Goal: Transaction & Acquisition: Book appointment/travel/reservation

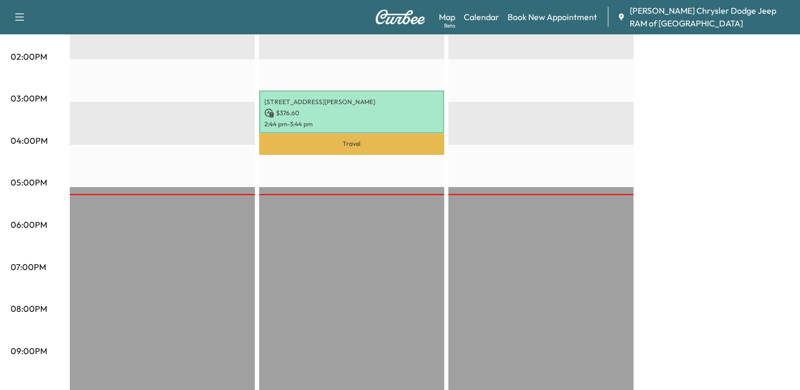
scroll to position [527, 0]
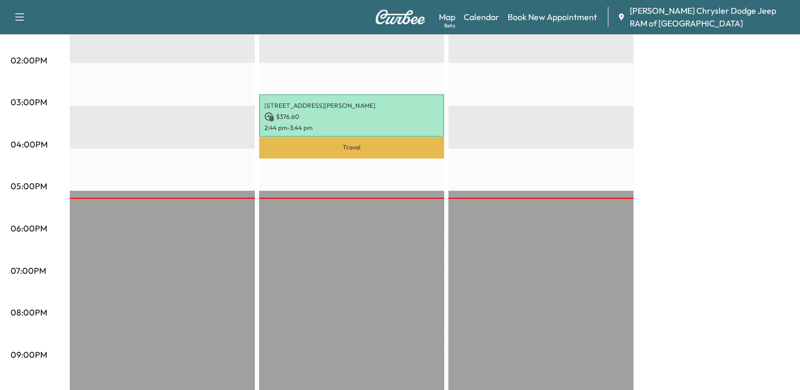
click at [334, 204] on div "Travel [STREET_ADDRESS][PERSON_NAME] $ 205.40 11:44 am - 12:44 pm [STREET_ADDRE…" at bounding box center [351, 62] width 185 height 683
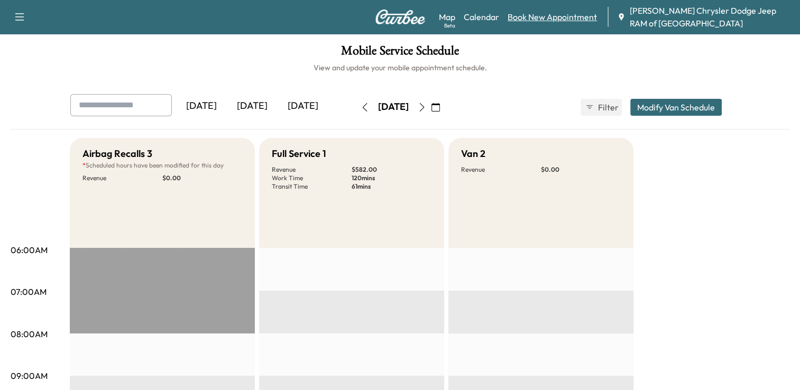
click at [545, 21] on link "Book New Appointment" at bounding box center [552, 17] width 89 height 13
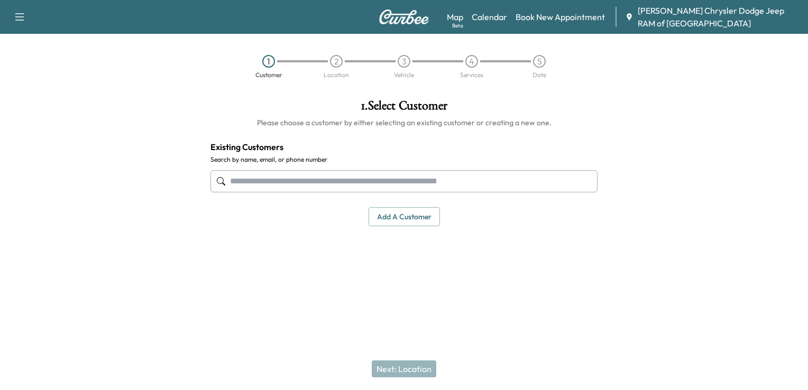
click at [318, 171] on input "text" at bounding box center [404, 181] width 387 height 22
paste input "**********"
click at [275, 179] on input "**********" at bounding box center [404, 181] width 387 height 22
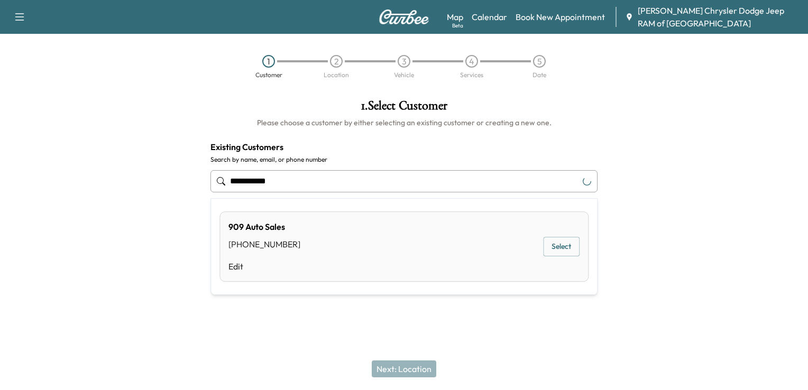
type input "**********"
click at [561, 250] on button "Select" at bounding box center [561, 247] width 37 height 20
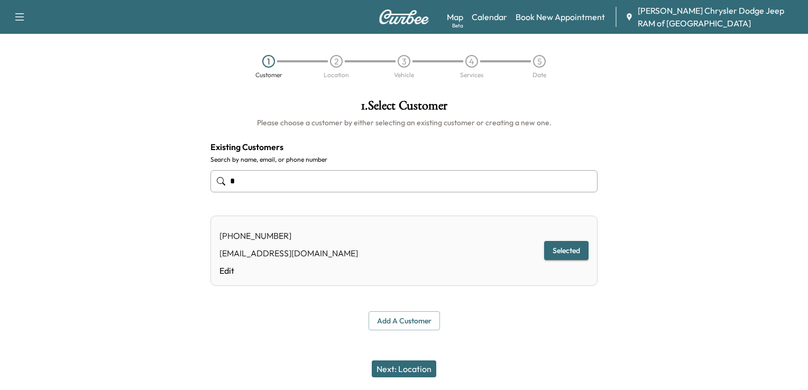
click at [407, 373] on button "Next: Location" at bounding box center [404, 369] width 65 height 17
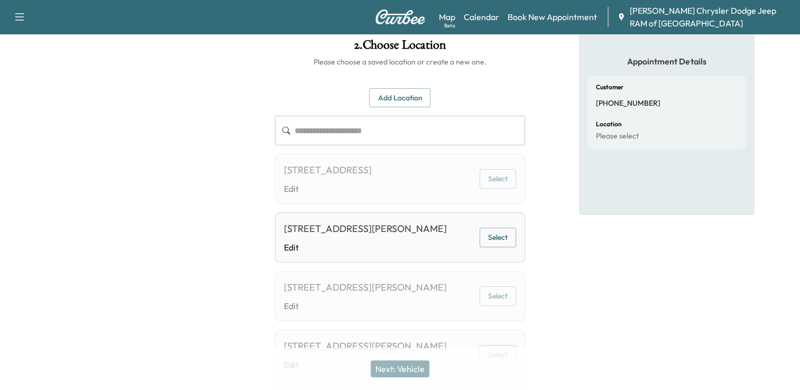
scroll to position [67, 0]
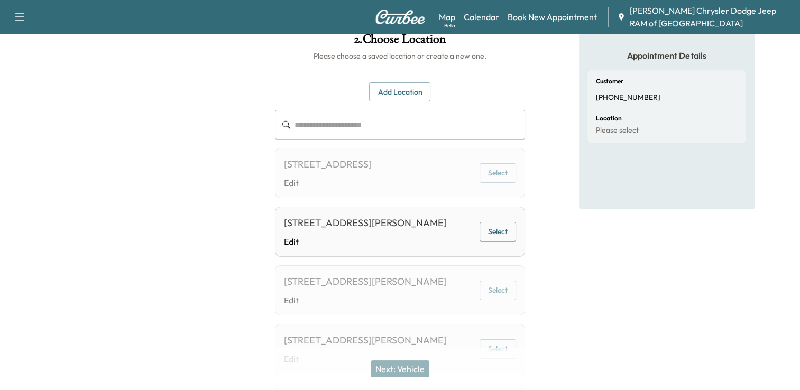
click at [494, 242] on button "Select" at bounding box center [498, 232] width 37 height 20
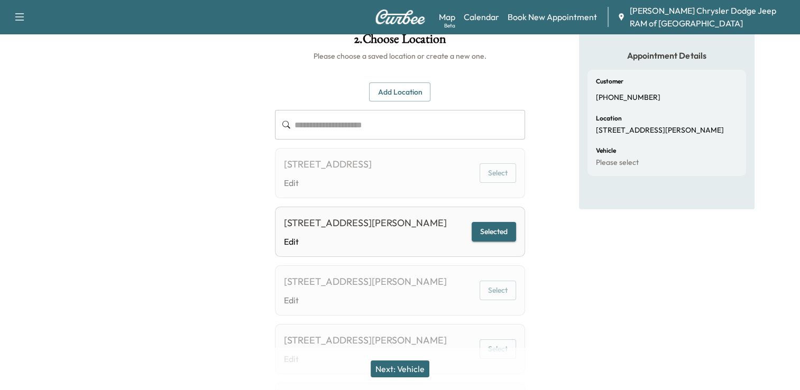
click at [404, 366] on button "Next: Vehicle" at bounding box center [400, 369] width 59 height 17
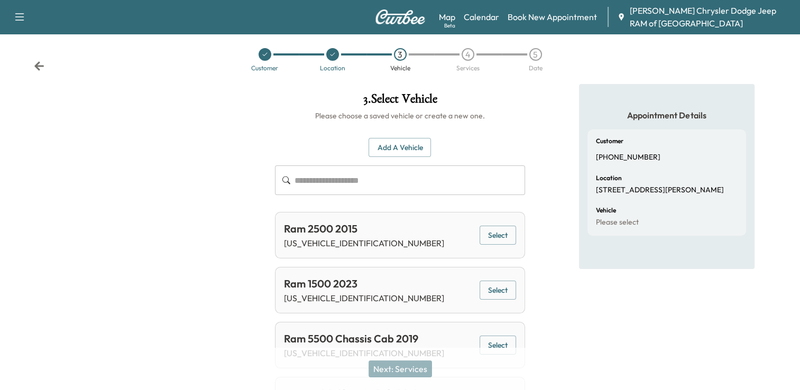
scroll to position [0, 0]
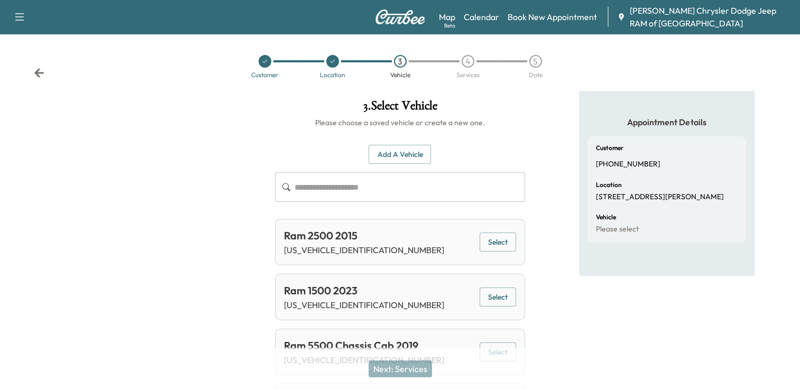
click at [349, 192] on input "text" at bounding box center [410, 187] width 231 height 30
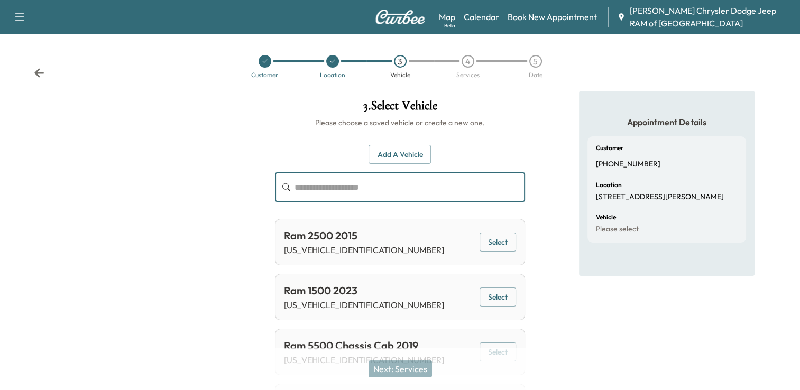
paste input "**********"
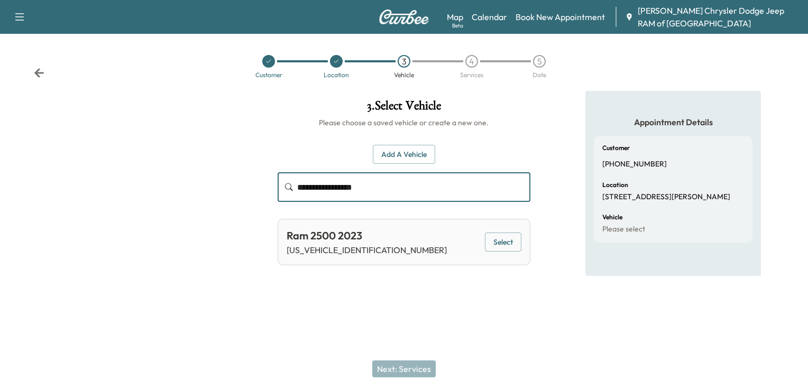
type input "**********"
click at [505, 244] on button "Select" at bounding box center [503, 243] width 37 height 20
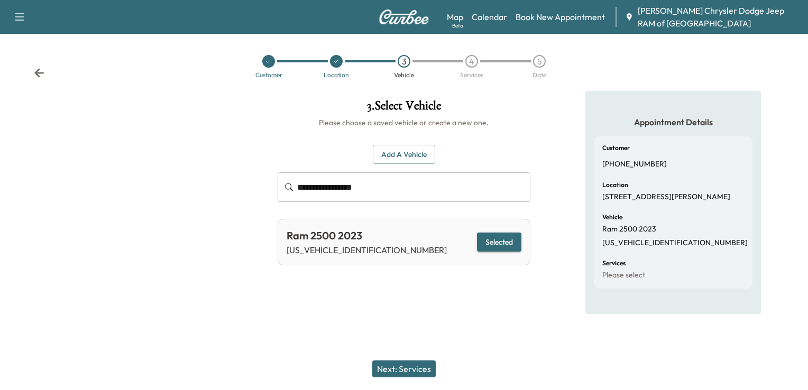
click at [411, 365] on button "Next: Services" at bounding box center [403, 369] width 63 height 17
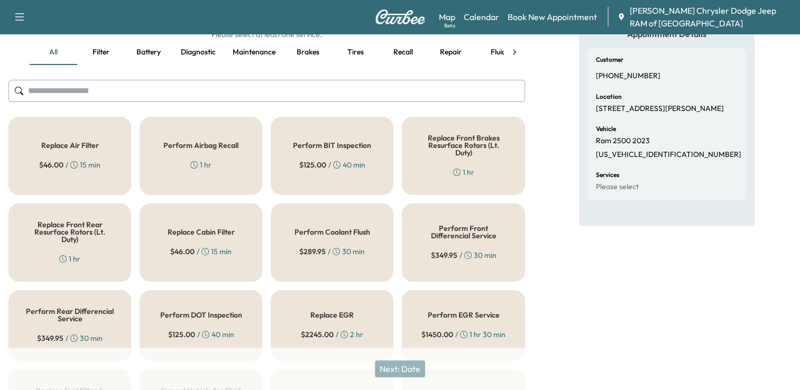
scroll to position [89, 0]
click at [81, 155] on div "Replace Air Filter $ 46.00 / 15 min" at bounding box center [69, 155] width 123 height 78
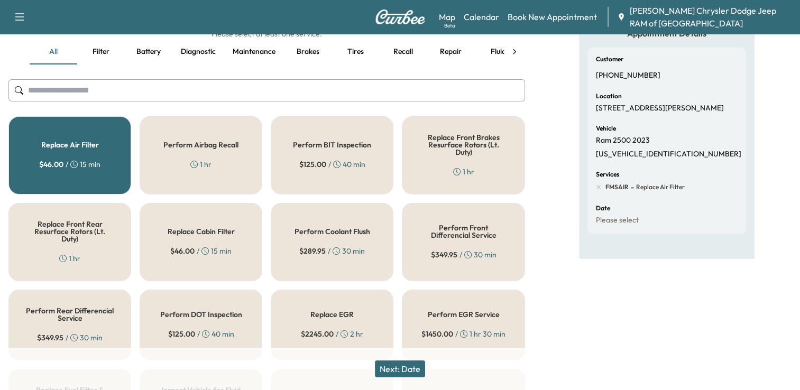
click at [224, 238] on div "Replace Cabin Filter $ 46.00 / 15 min" at bounding box center [201, 242] width 123 height 78
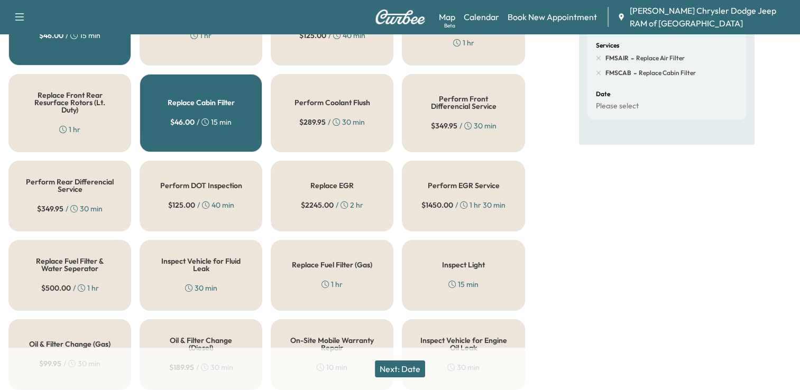
scroll to position [222, 0]
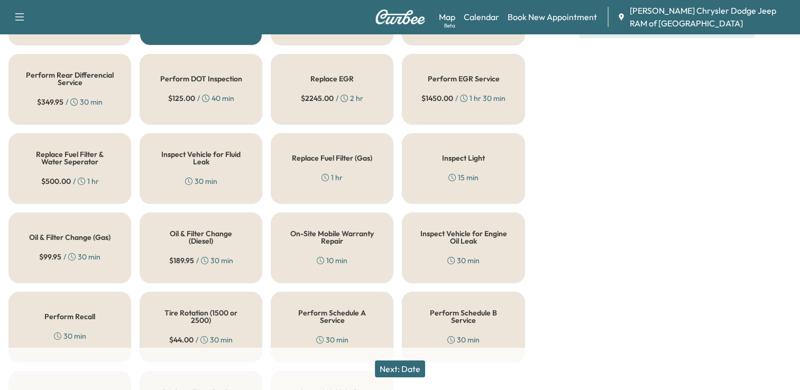
click at [189, 235] on h5 "Oil & Filter Change (Diesel)" at bounding box center [201, 237] width 88 height 15
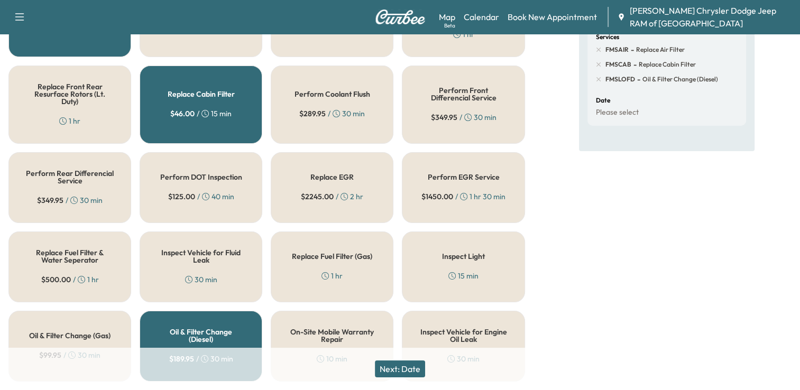
scroll to position [226, 0]
click at [51, 253] on h5 "Replace Fuel Filter & Water Seperator" at bounding box center [70, 256] width 88 height 15
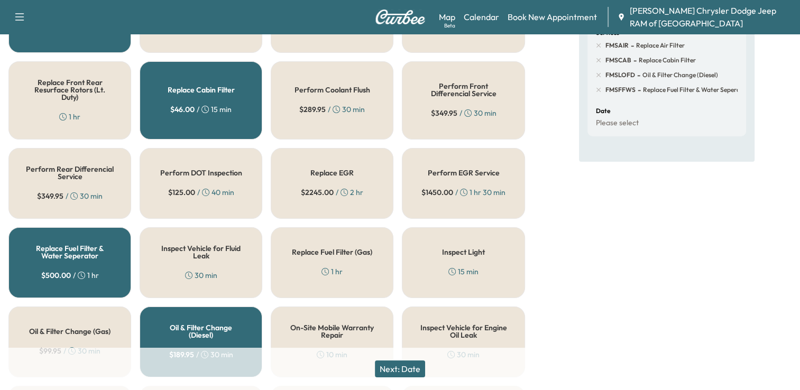
click at [406, 370] on button "Next: Date" at bounding box center [400, 369] width 50 height 17
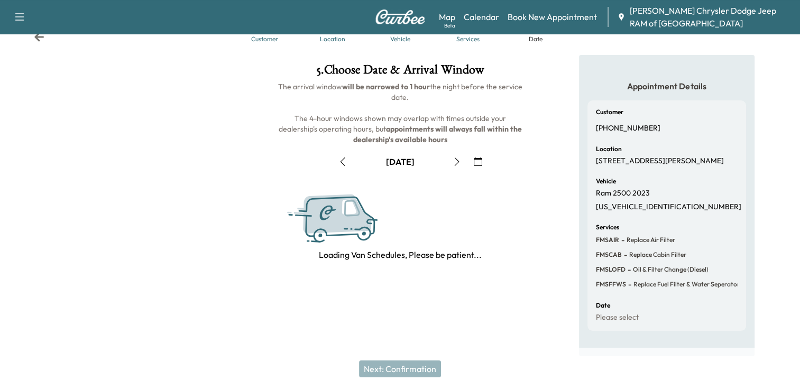
scroll to position [44, 0]
click at [345, 158] on icon "button" at bounding box center [343, 162] width 8 height 8
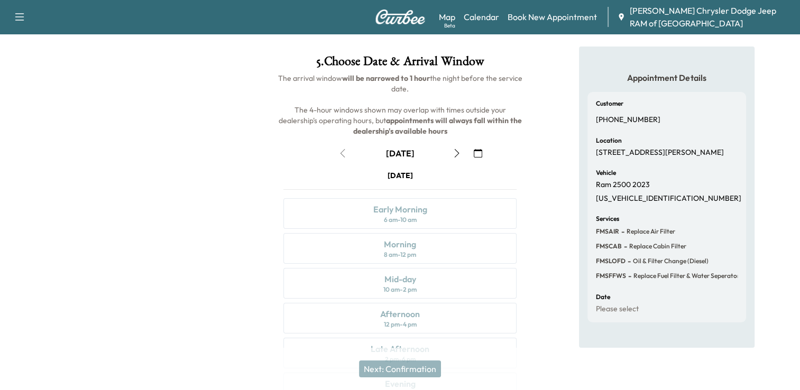
scroll to position [137, 0]
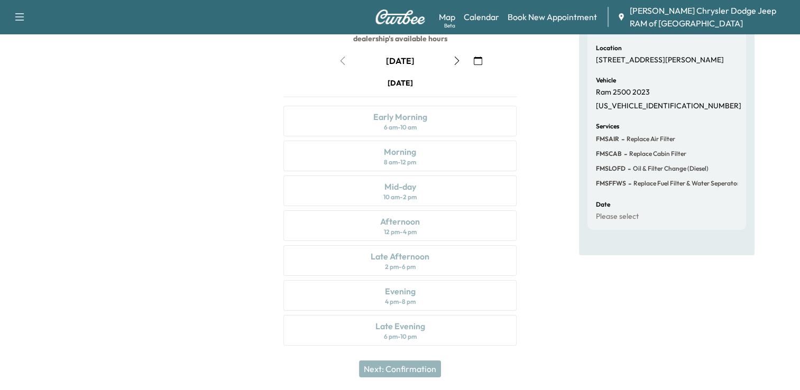
click at [454, 60] on icon "button" at bounding box center [457, 61] width 8 height 8
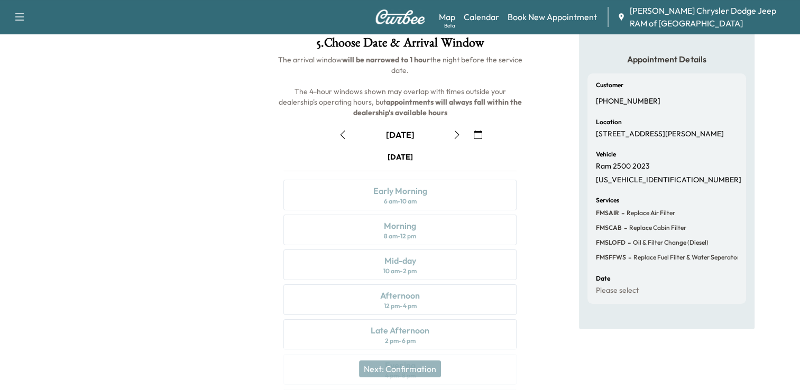
scroll to position [52, 0]
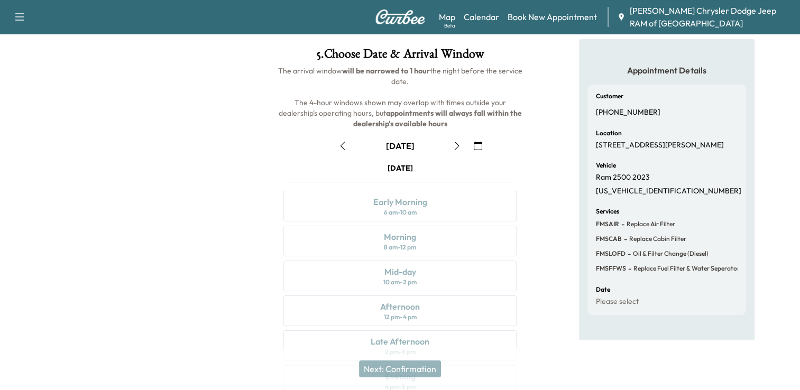
click at [458, 144] on icon "button" at bounding box center [457, 146] width 5 height 8
click at [400, 207] on div "Early Morning" at bounding box center [400, 202] width 54 height 13
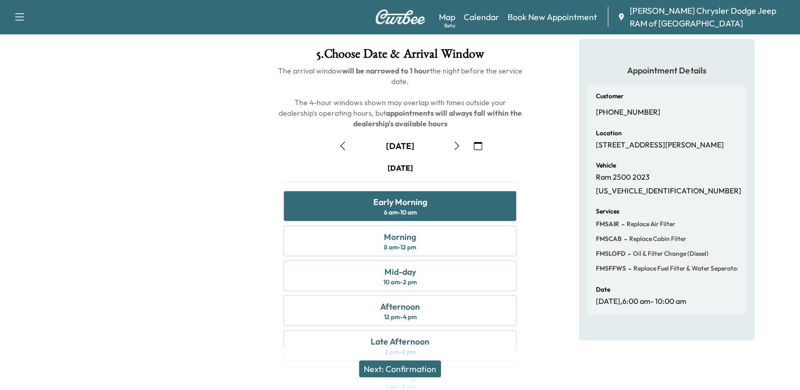
click at [410, 365] on button "Next: Confirmation" at bounding box center [400, 369] width 82 height 17
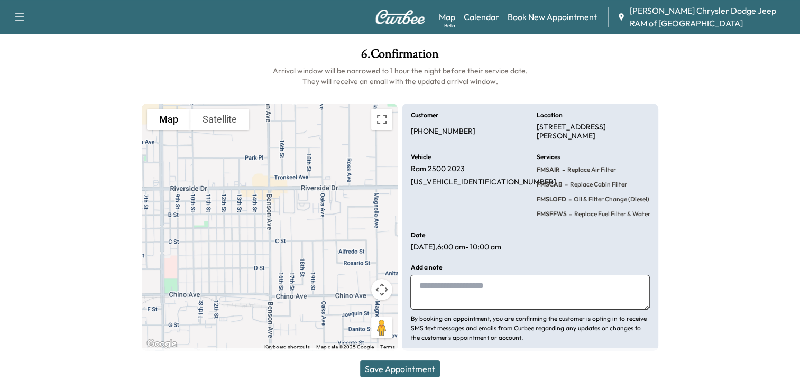
click at [408, 360] on div "Save Appointment" at bounding box center [400, 369] width 800 height 42
click at [407, 367] on button "Save Appointment" at bounding box center [400, 369] width 80 height 17
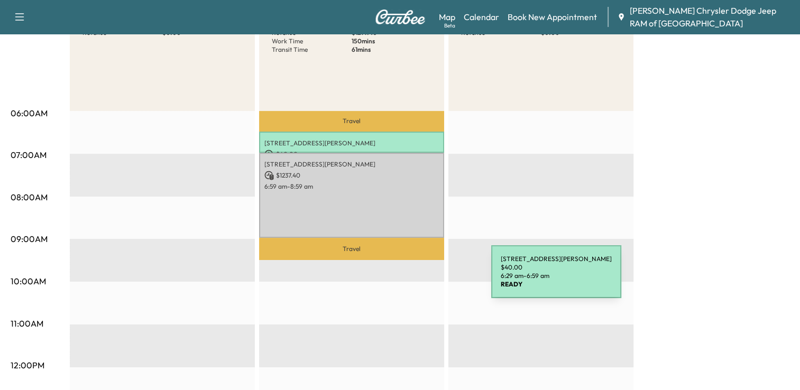
scroll to position [138, 0]
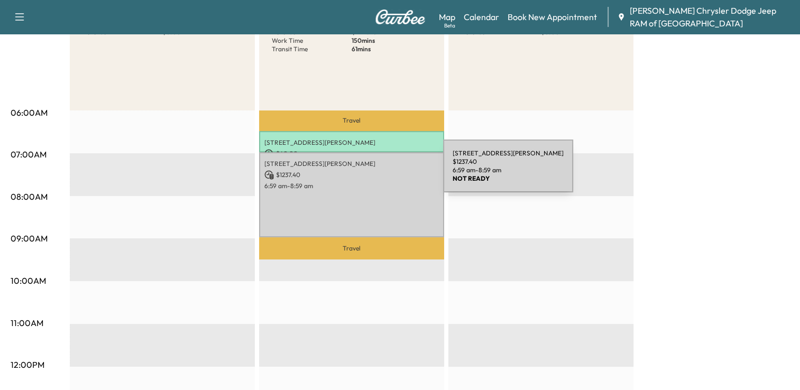
click at [364, 177] on p "$ 1237.40" at bounding box center [352, 175] width 175 height 10
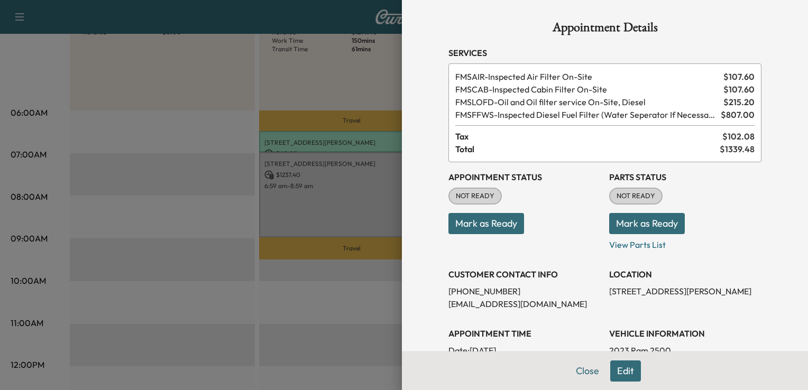
click at [489, 227] on button "Mark as Ready" at bounding box center [487, 223] width 76 height 21
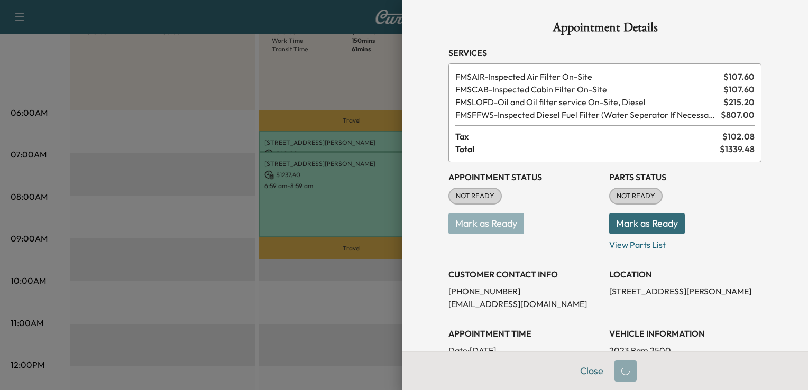
click at [643, 220] on button "Mark as Ready" at bounding box center [647, 223] width 76 height 21
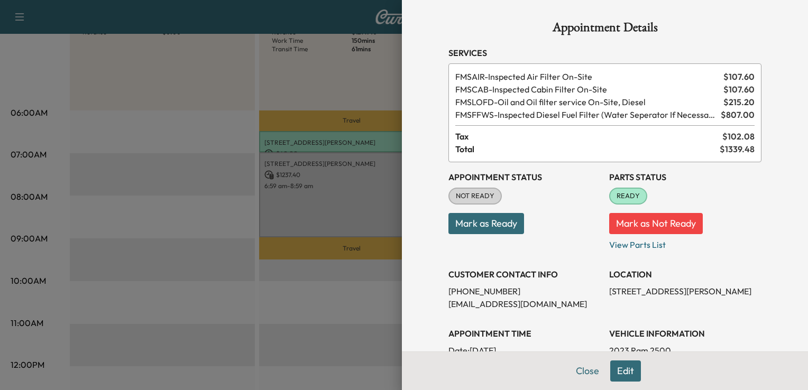
drag, startPoint x: 643, startPoint y: 220, endPoint x: 489, endPoint y: 225, distance: 154.5
click at [489, 225] on div "Appointment Status NOT READY Mark as Ready Parts Status READY Mark as Not Ready…" at bounding box center [605, 314] width 313 height 305
click at [468, 225] on button "Mark as Ready" at bounding box center [487, 223] width 76 height 21
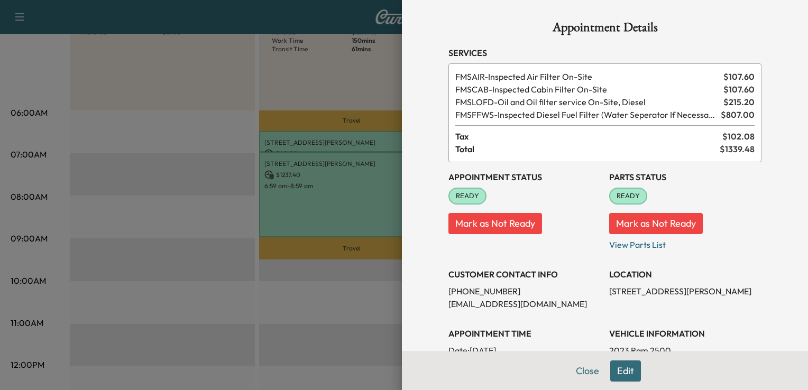
click at [325, 153] on div at bounding box center [404, 195] width 808 height 390
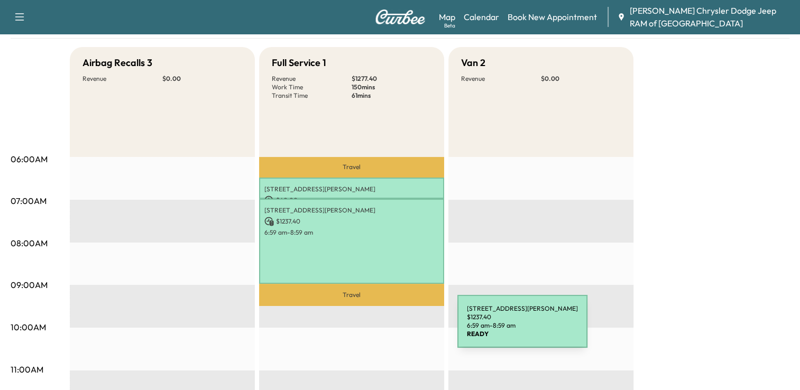
scroll to position [0, 0]
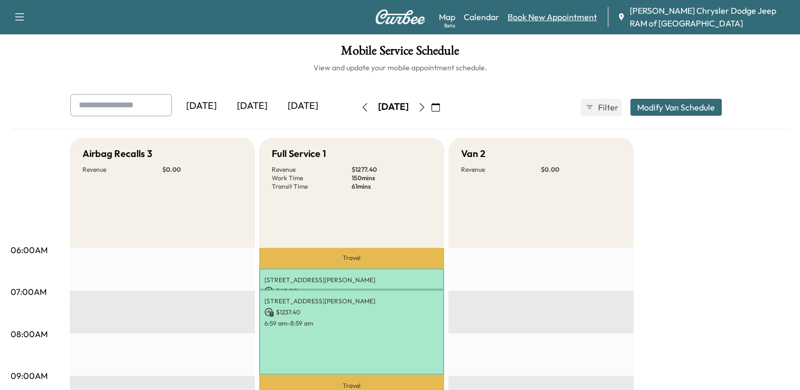
click at [542, 22] on link "Book New Appointment" at bounding box center [552, 17] width 89 height 13
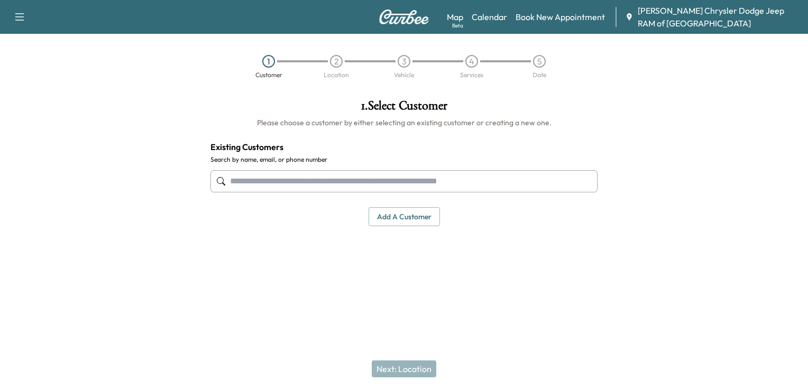
click at [353, 195] on div at bounding box center [404, 181] width 387 height 35
click at [362, 198] on div at bounding box center [404, 181] width 387 height 35
click at [368, 185] on input "text" at bounding box center [404, 181] width 387 height 22
paste input "**********"
click at [275, 183] on input "**********" at bounding box center [404, 181] width 387 height 22
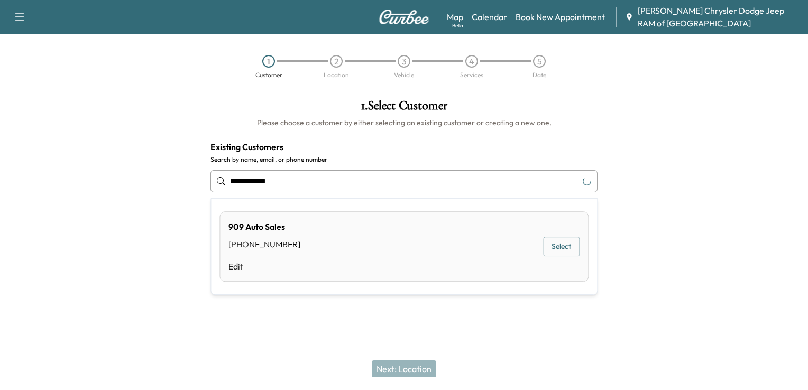
type input "**********"
click at [395, 238] on div "[PHONE_NUMBER] [EMAIL_ADDRESS][DOMAIN_NAME] Edit Select" at bounding box center [404, 247] width 369 height 70
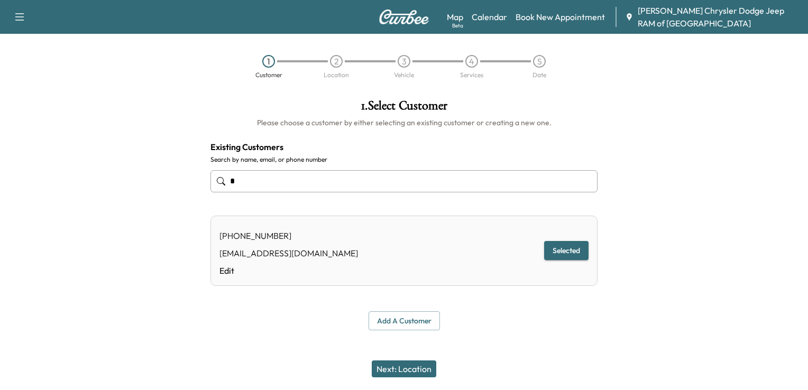
click at [406, 369] on button "Next: Location" at bounding box center [404, 369] width 65 height 17
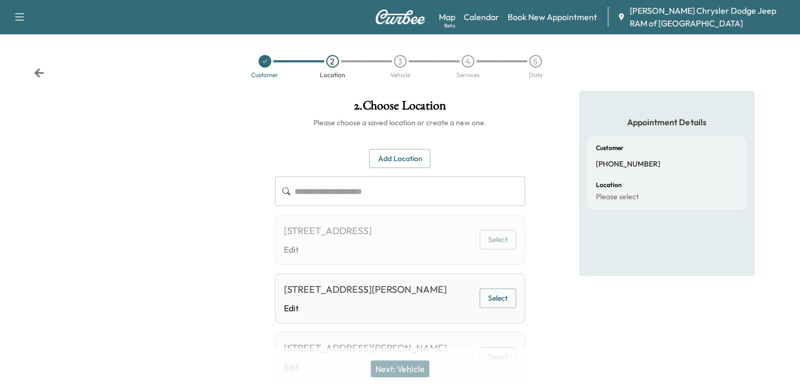
click at [507, 308] on button "Select" at bounding box center [498, 299] width 37 height 20
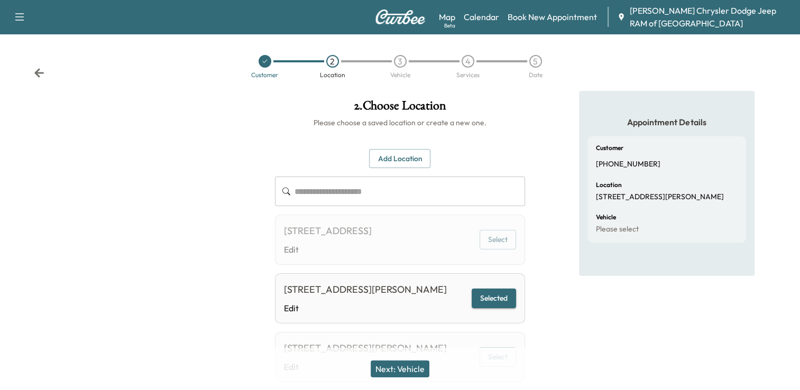
click at [396, 370] on button "Next: Vehicle" at bounding box center [400, 369] width 59 height 17
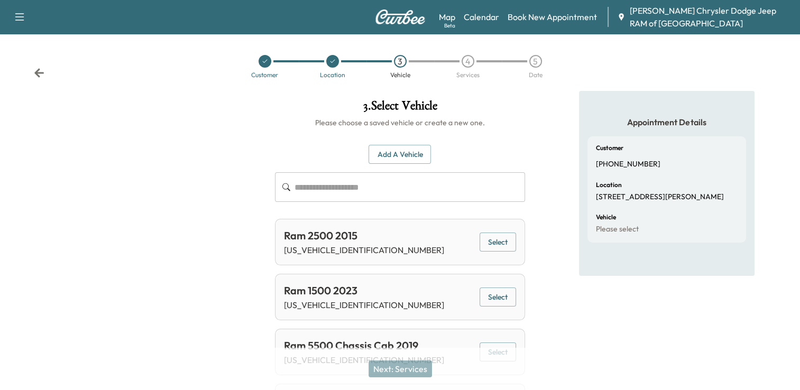
click at [406, 181] on input "text" at bounding box center [410, 187] width 231 height 30
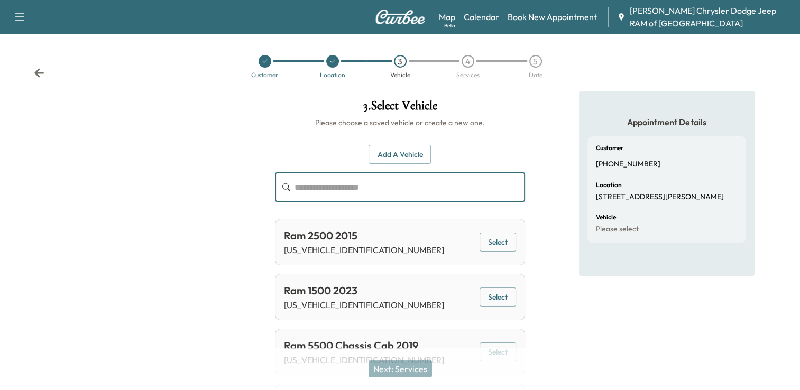
paste input "**********"
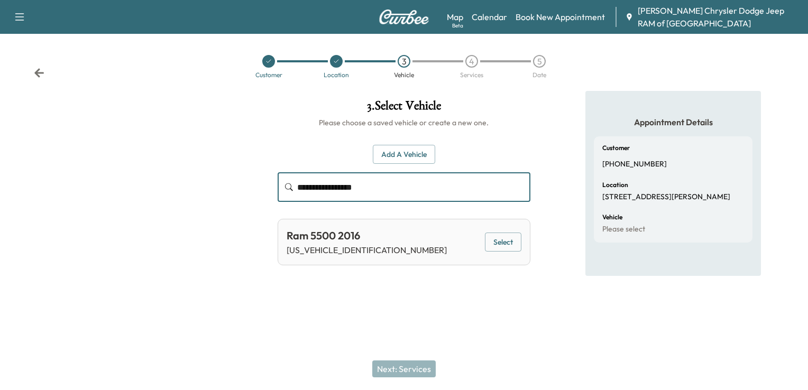
type input "**********"
click at [499, 242] on button "Select" at bounding box center [503, 243] width 37 height 20
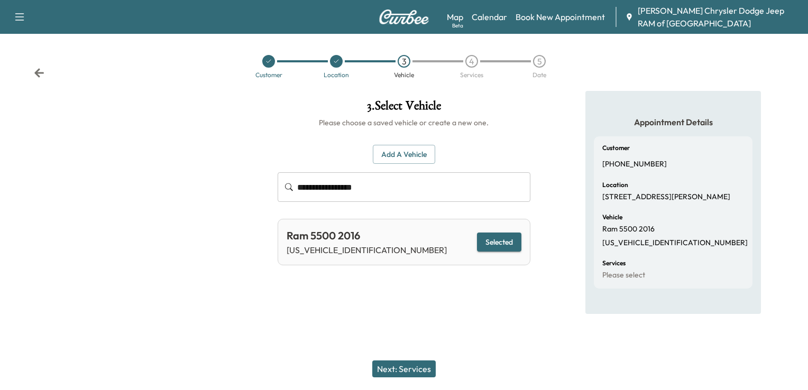
click at [409, 372] on button "Next: Services" at bounding box center [403, 369] width 63 height 17
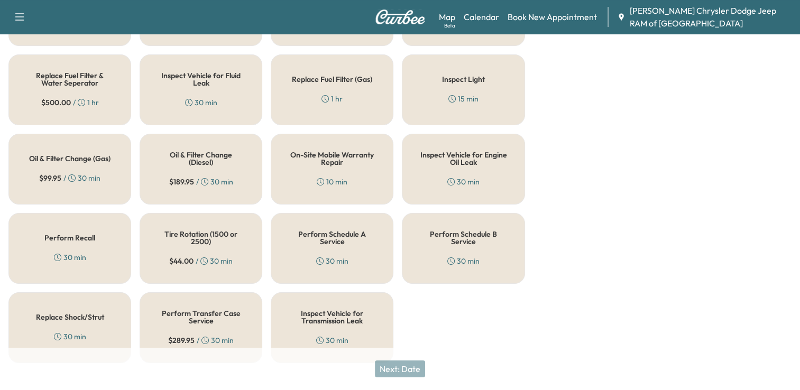
scroll to position [406, 0]
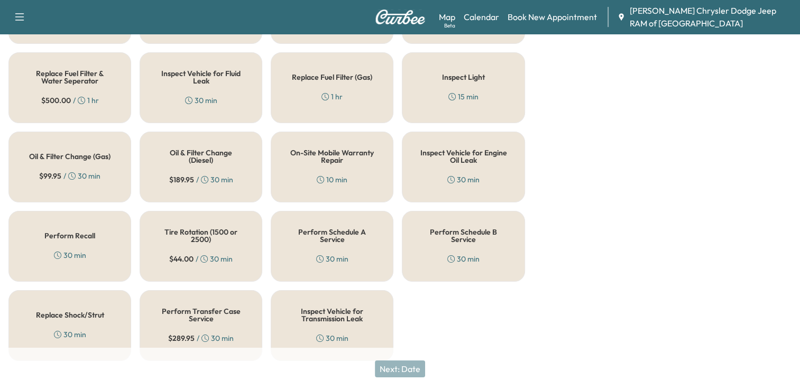
click at [322, 233] on h5 "Perform Schedule A Service" at bounding box center [332, 236] width 88 height 15
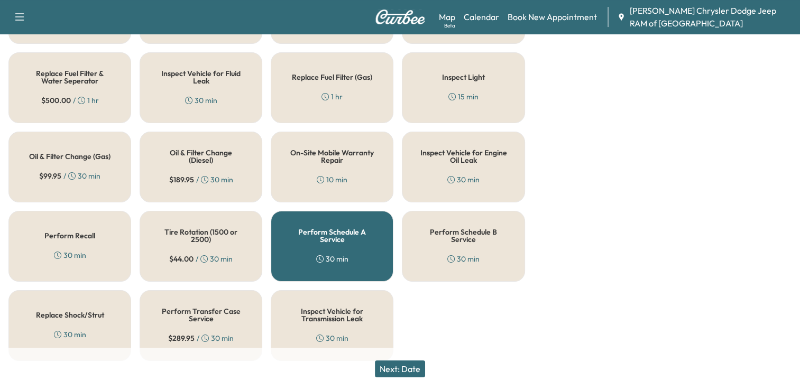
click at [414, 371] on button "Next: Date" at bounding box center [400, 369] width 50 height 17
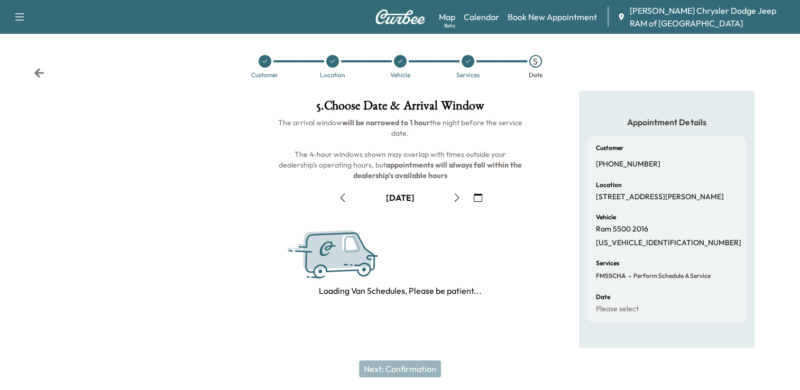
scroll to position [137, 0]
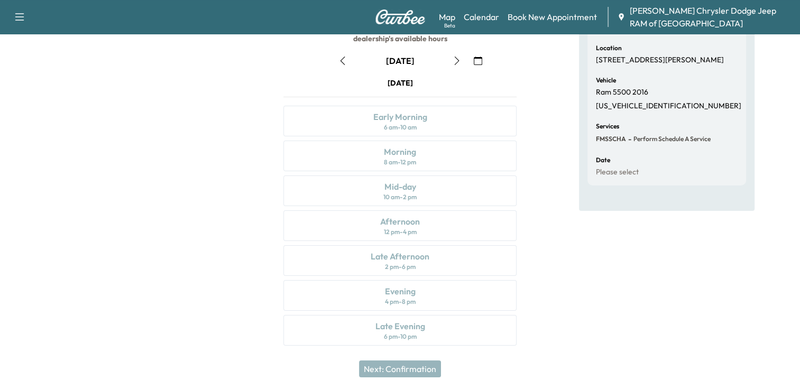
click at [457, 61] on icon "button" at bounding box center [457, 61] width 8 height 8
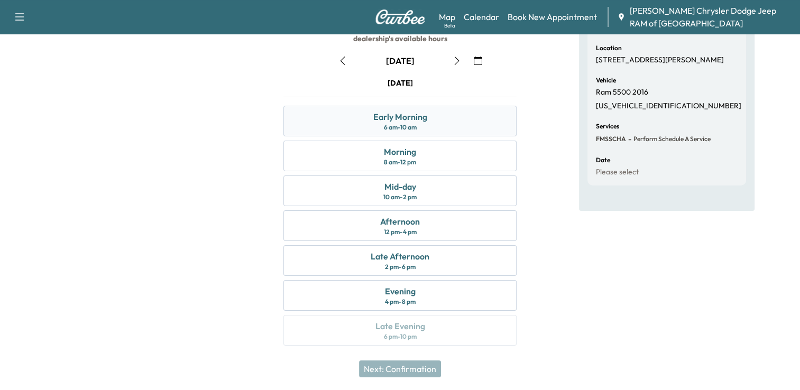
click at [424, 120] on div "Early Morning" at bounding box center [400, 117] width 54 height 13
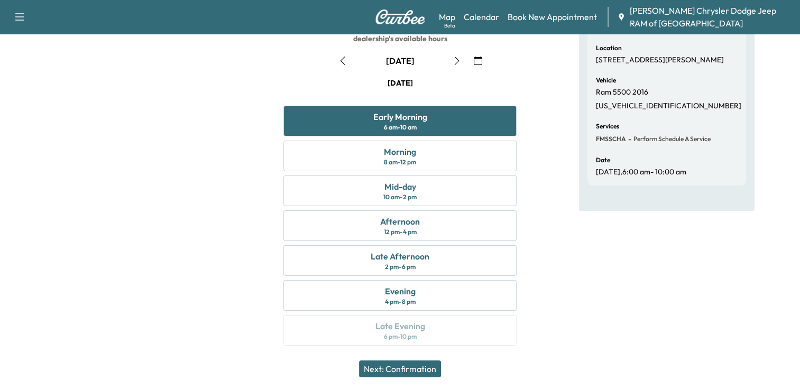
click at [404, 368] on button "Next: Confirmation" at bounding box center [400, 369] width 82 height 17
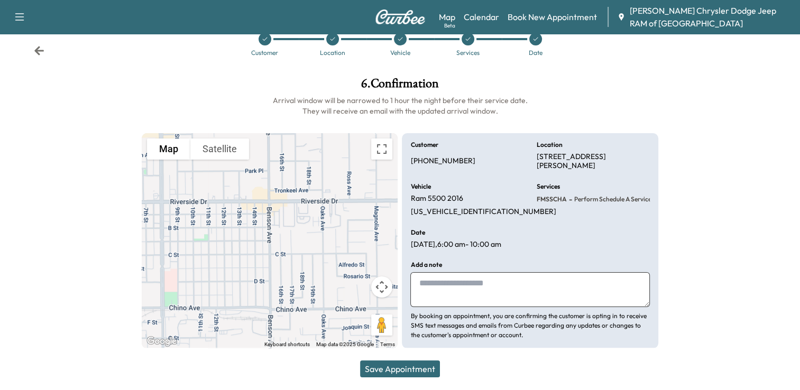
click at [460, 293] on textarea at bounding box center [530, 289] width 239 height 35
click at [410, 367] on button "Save Appointment" at bounding box center [400, 369] width 80 height 17
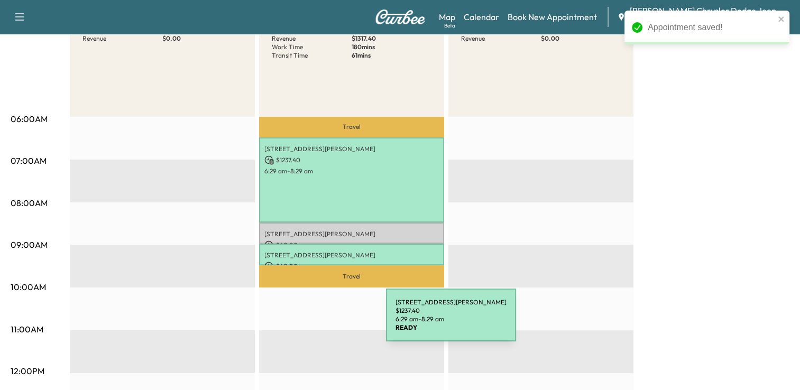
scroll to position [138, 0]
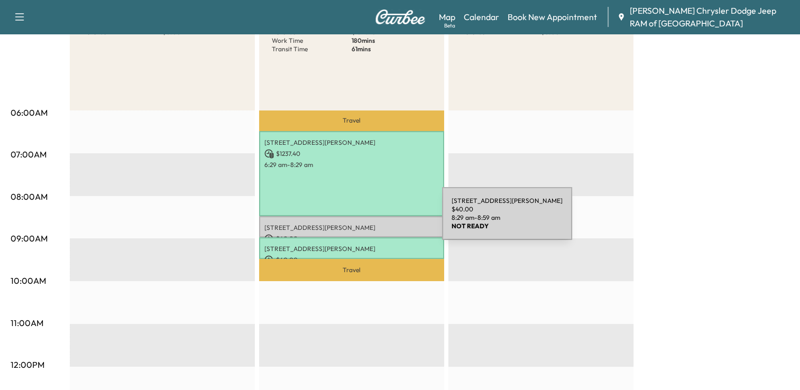
click at [363, 224] on p "[STREET_ADDRESS][PERSON_NAME]" at bounding box center [352, 228] width 175 height 8
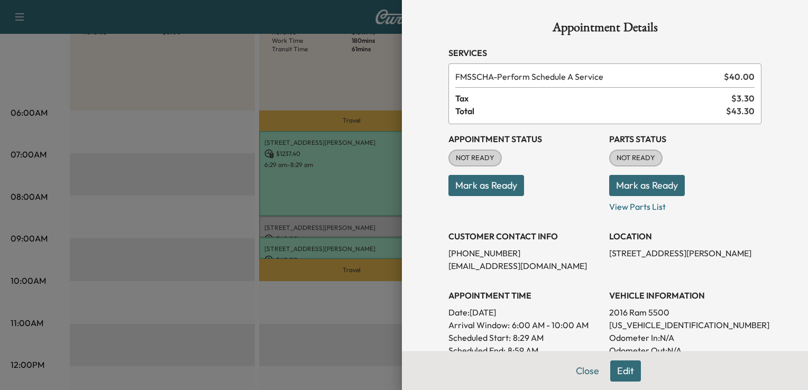
click at [481, 184] on button "Mark as Ready" at bounding box center [487, 185] width 76 height 21
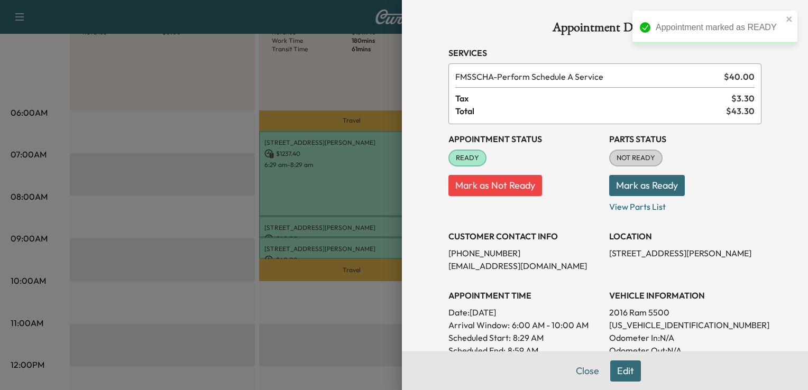
click at [626, 185] on button "Mark as Ready" at bounding box center [647, 185] width 76 height 21
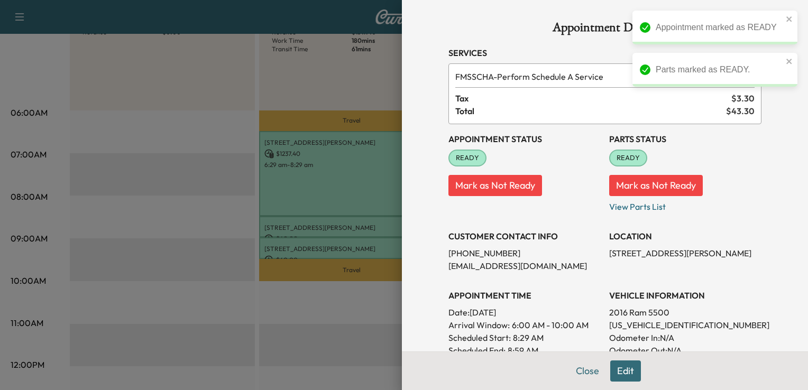
click at [321, 99] on div at bounding box center [404, 195] width 808 height 390
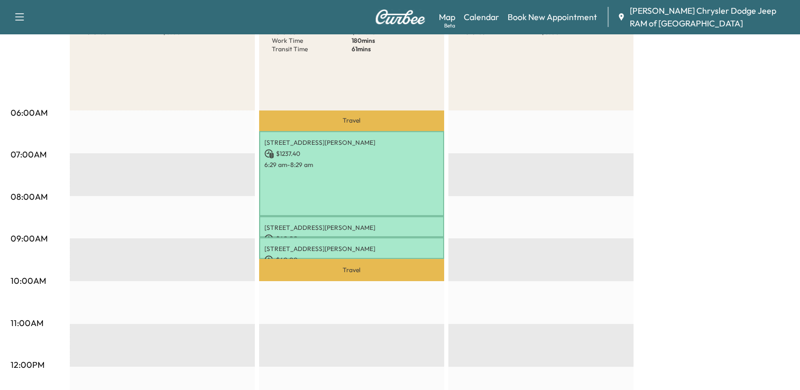
scroll to position [0, 0]
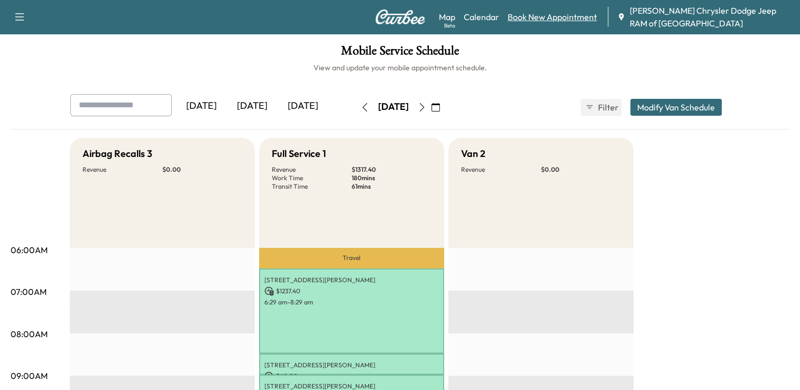
click at [544, 19] on link "Book New Appointment" at bounding box center [552, 17] width 89 height 13
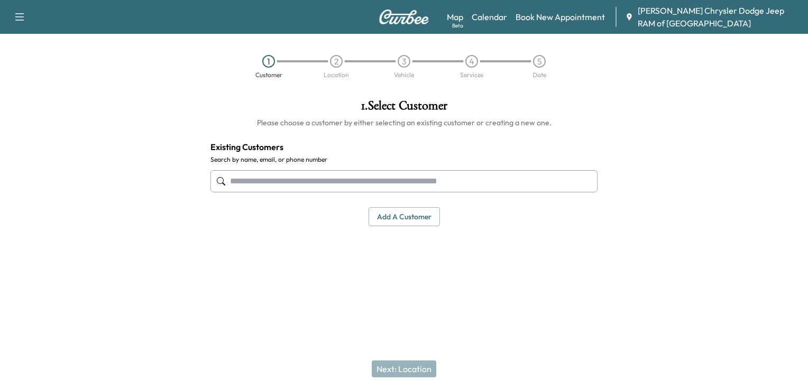
click at [314, 177] on input "text" at bounding box center [404, 181] width 387 height 22
paste input "**********"
click at [271, 183] on input "**********" at bounding box center [404, 181] width 387 height 22
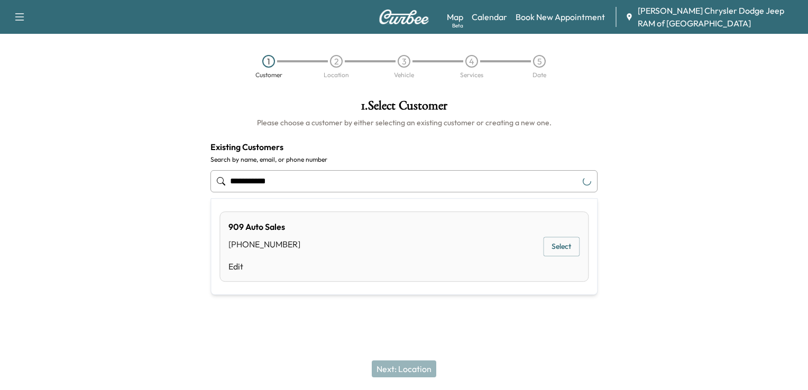
type input "**********"
click at [336, 247] on div "[PHONE_NUMBER] [EMAIL_ADDRESS][DOMAIN_NAME] Edit Select" at bounding box center [404, 247] width 369 height 70
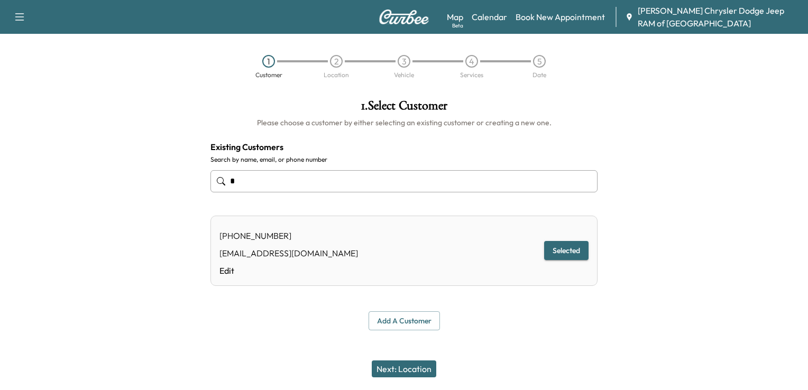
click at [409, 376] on button "Next: Location" at bounding box center [404, 369] width 65 height 17
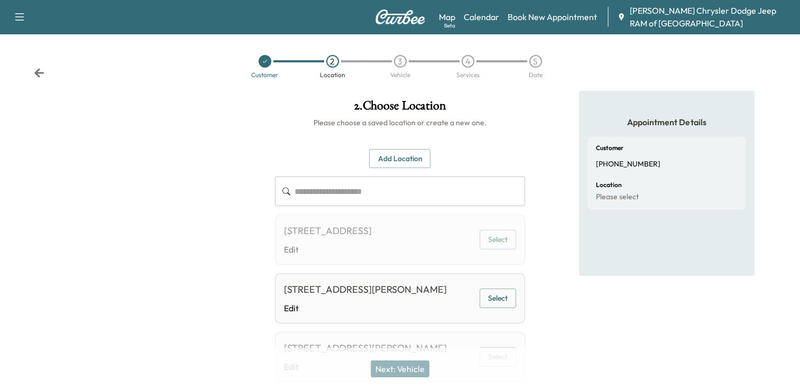
click at [495, 308] on button "Select" at bounding box center [498, 299] width 37 height 20
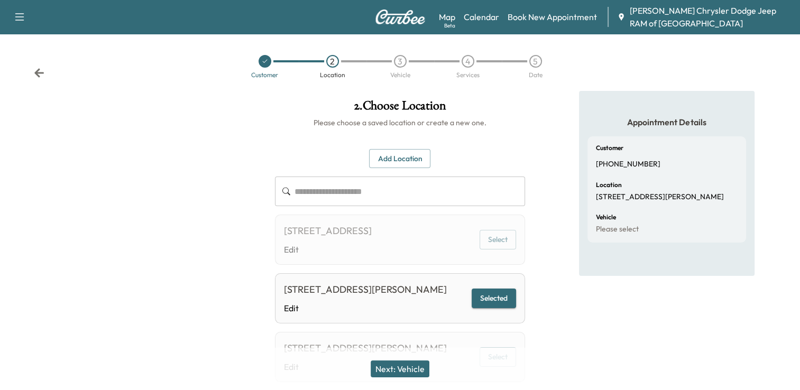
click at [398, 370] on button "Next: Vehicle" at bounding box center [400, 369] width 59 height 17
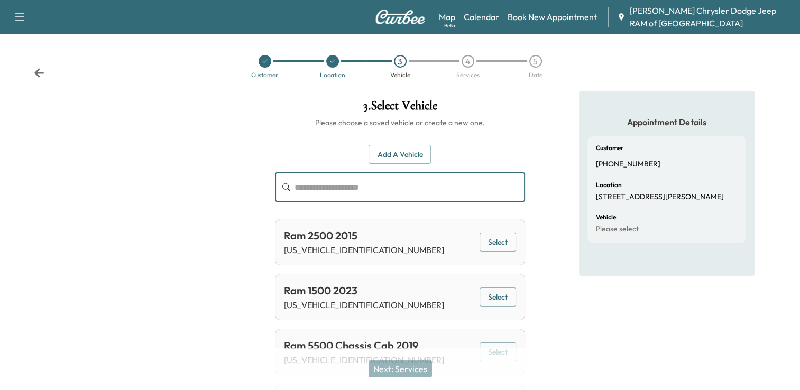
click at [339, 196] on input "text" at bounding box center [410, 187] width 231 height 30
paste input "**********"
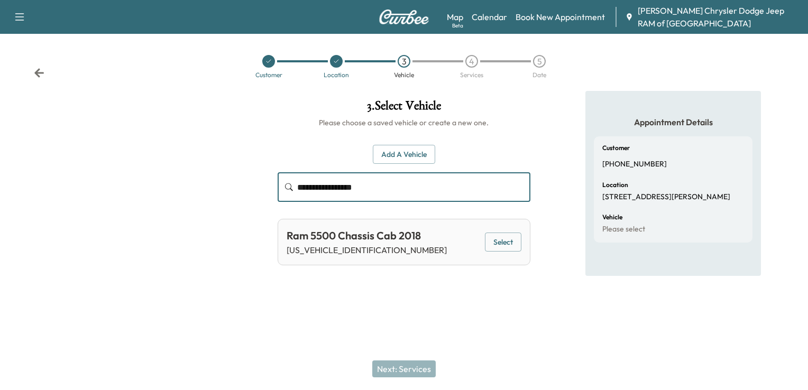
type input "**********"
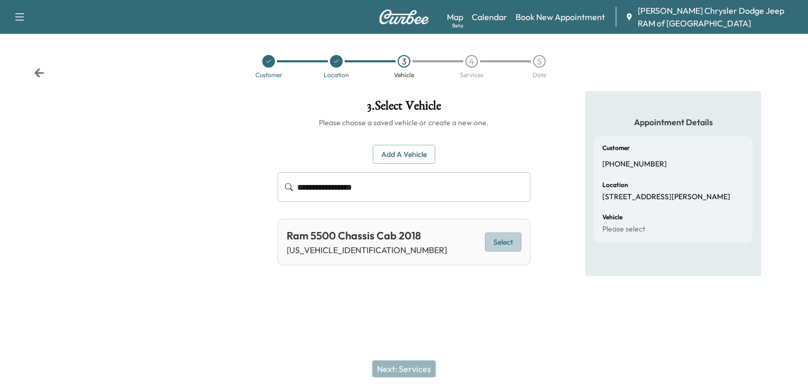
click at [504, 240] on button "Select" at bounding box center [503, 243] width 37 height 20
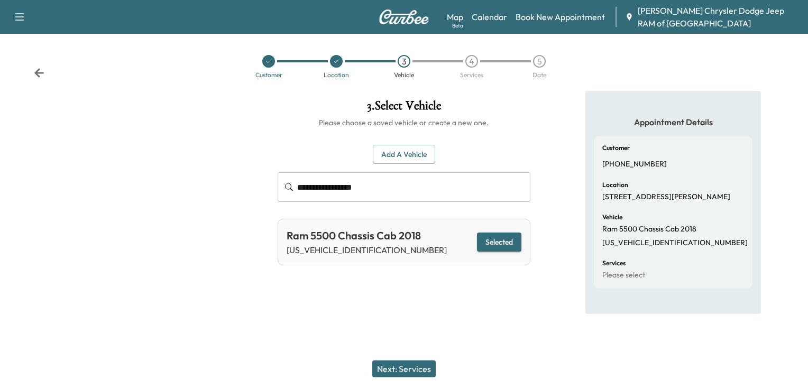
click at [417, 370] on button "Next: Services" at bounding box center [403, 369] width 63 height 17
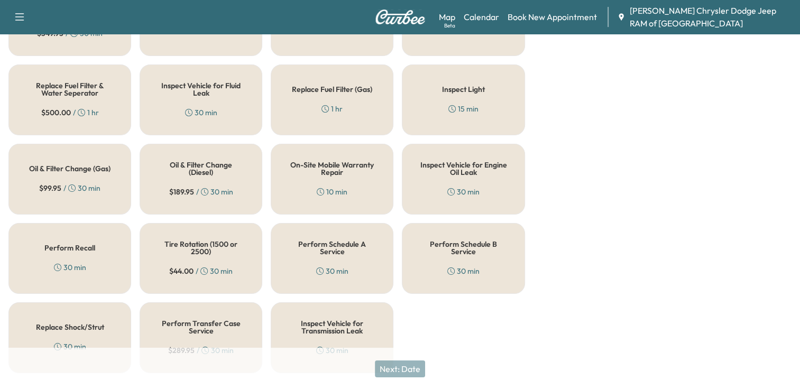
scroll to position [395, 0]
click at [339, 244] on h5 "Perform Schedule A Service" at bounding box center [332, 247] width 88 height 15
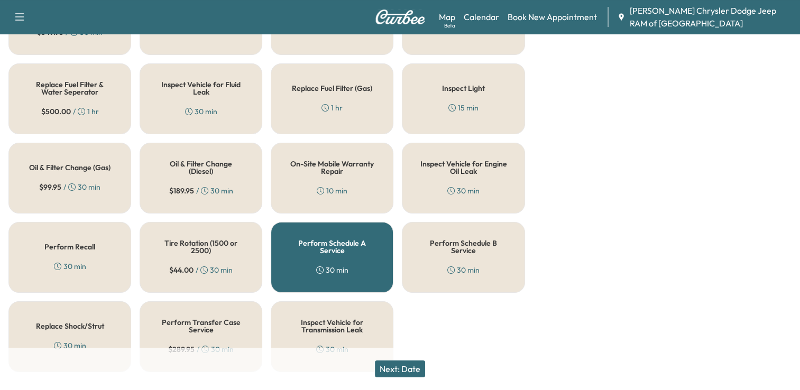
click at [411, 369] on button "Next: Date" at bounding box center [400, 369] width 50 height 17
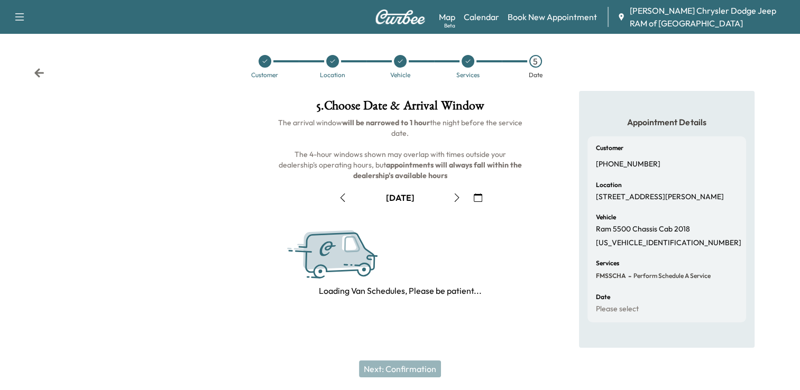
scroll to position [137, 0]
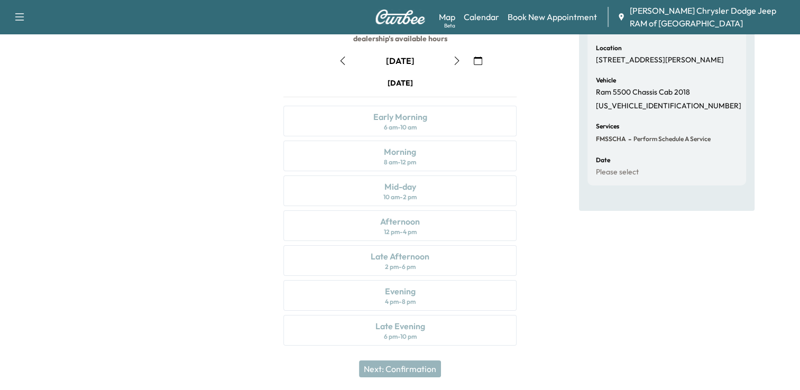
click at [457, 60] on icon "button" at bounding box center [457, 61] width 8 height 8
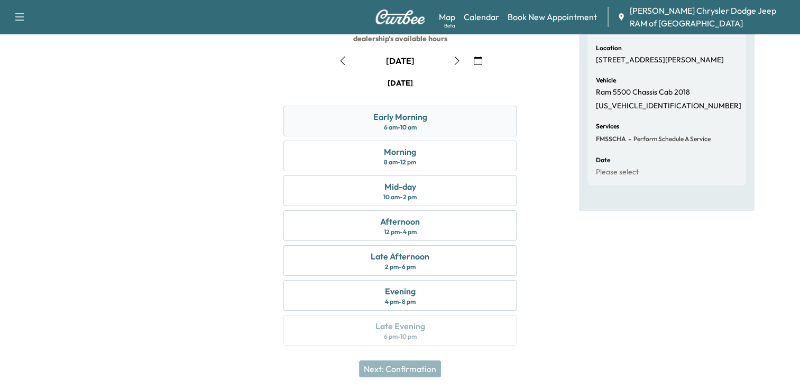
click at [400, 126] on div "6 am - 10 am" at bounding box center [400, 127] width 33 height 8
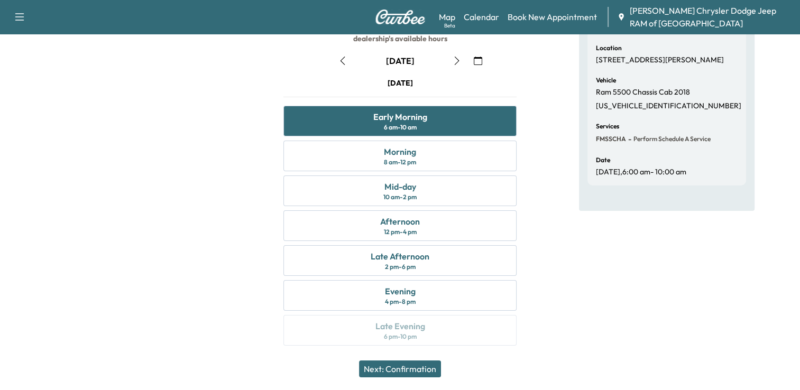
click at [385, 373] on button "Next: Confirmation" at bounding box center [400, 369] width 82 height 17
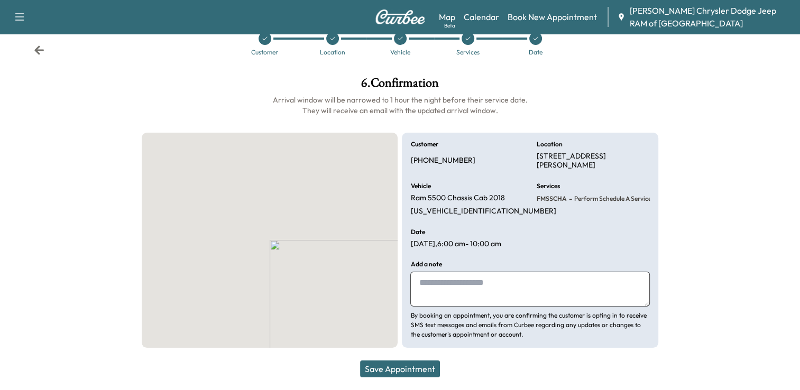
scroll to position [22, 0]
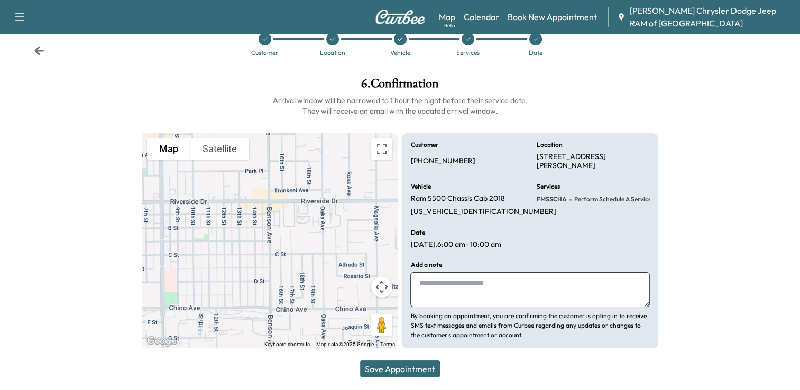
click at [394, 371] on button "Save Appointment" at bounding box center [400, 369] width 80 height 17
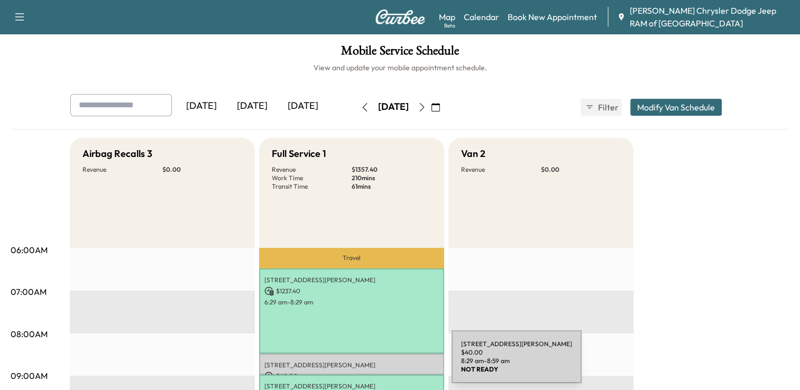
click at [372, 362] on p "[STREET_ADDRESS][PERSON_NAME]" at bounding box center [352, 365] width 175 height 8
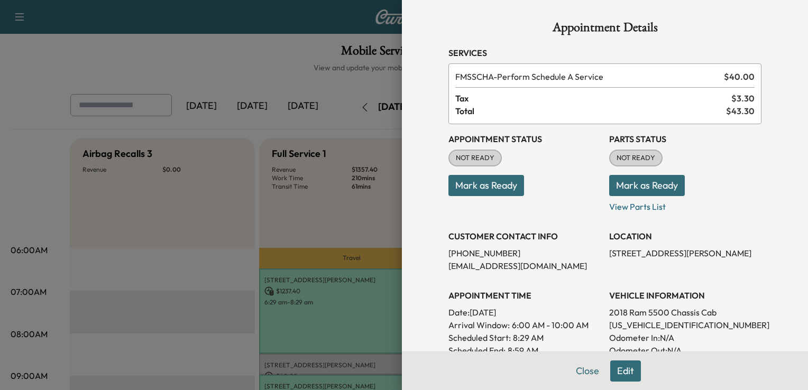
click at [472, 183] on button "Mark as Ready" at bounding box center [487, 185] width 76 height 21
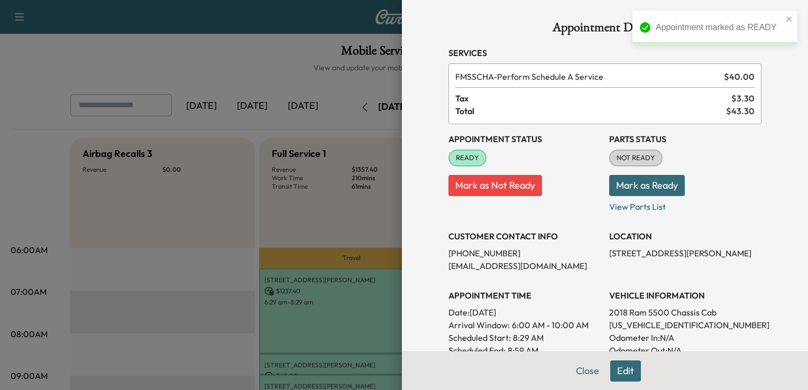
click at [640, 186] on button "Mark as Ready" at bounding box center [647, 185] width 76 height 21
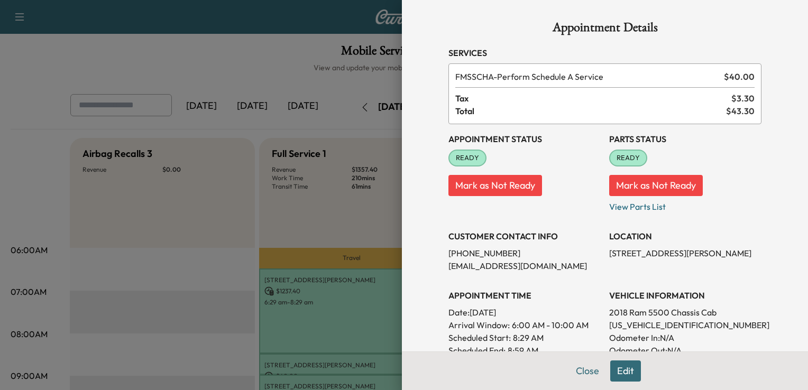
click at [314, 71] on div at bounding box center [404, 195] width 808 height 390
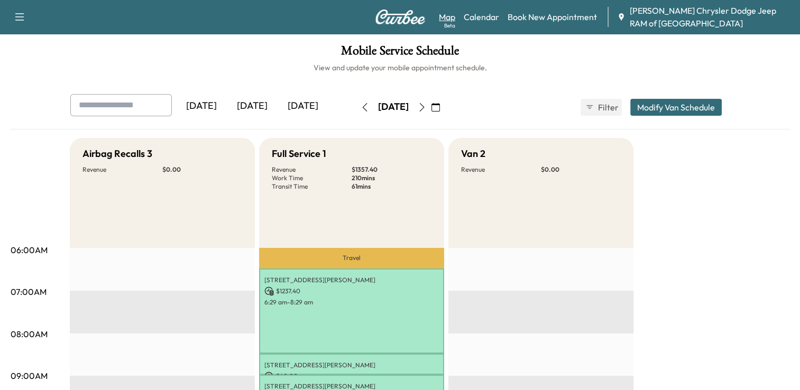
click at [453, 17] on link "Map Beta" at bounding box center [447, 17] width 16 height 13
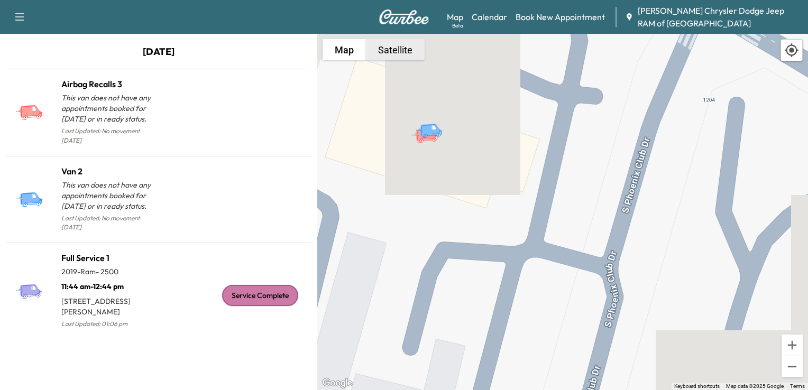
click at [396, 48] on button "Satellite" at bounding box center [395, 49] width 59 height 21
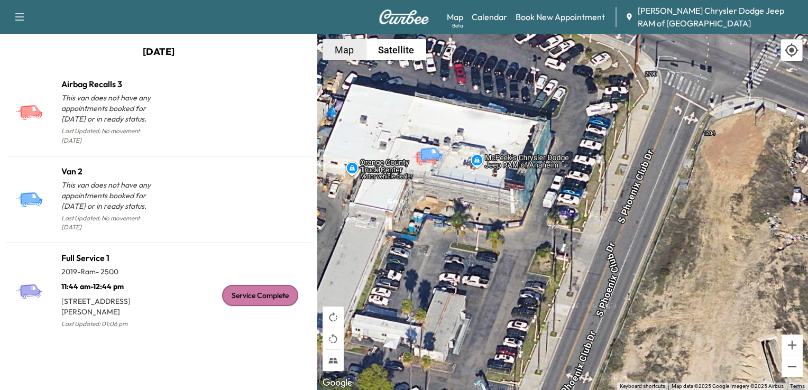
click at [349, 52] on button "Map" at bounding box center [344, 49] width 43 height 21
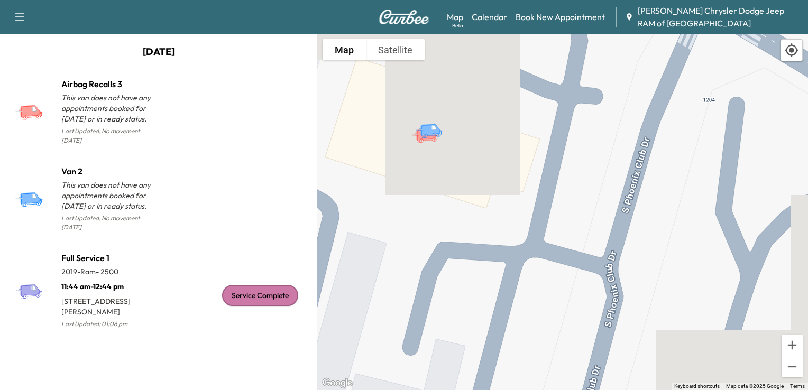
click at [481, 17] on link "Calendar" at bounding box center [489, 17] width 35 height 13
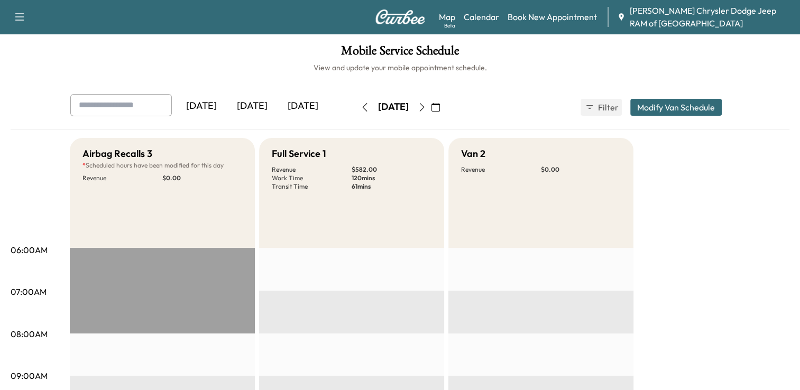
click at [426, 108] on icon "button" at bounding box center [422, 107] width 8 height 8
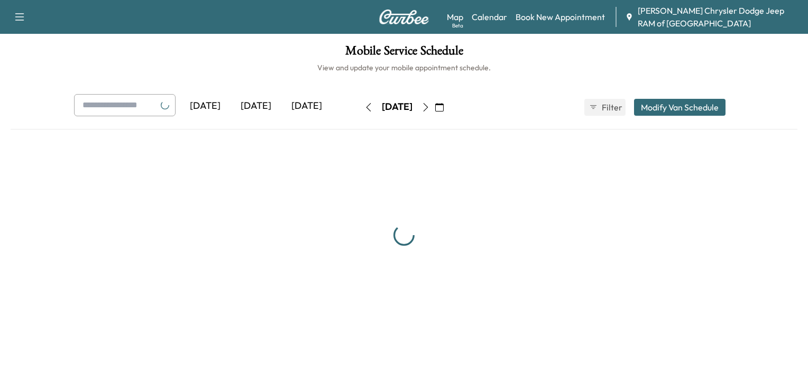
click at [430, 108] on icon "button" at bounding box center [426, 107] width 8 height 8
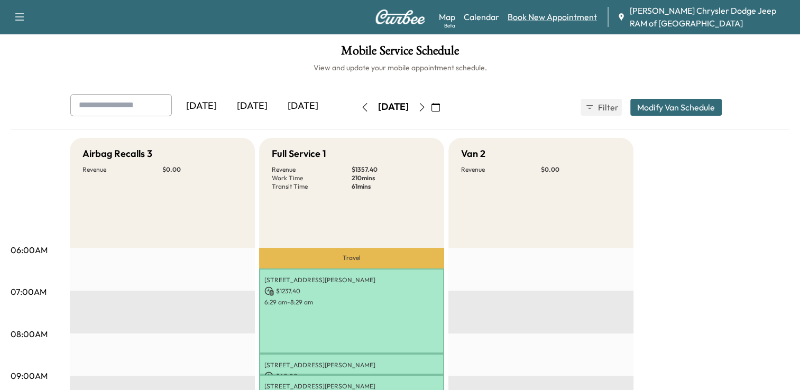
click at [558, 22] on link "Book New Appointment" at bounding box center [552, 17] width 89 height 13
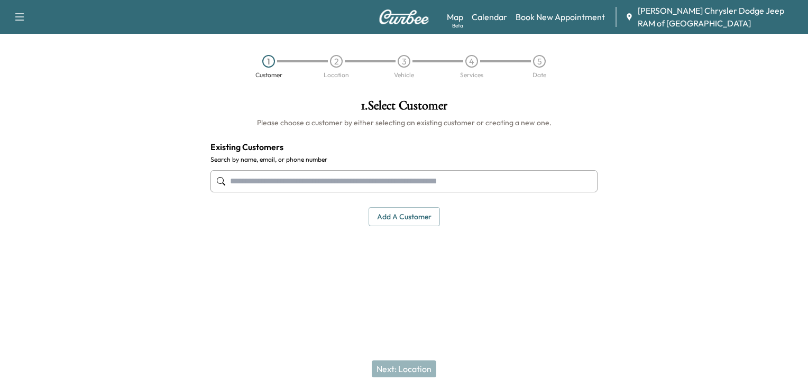
click at [306, 188] on input "text" at bounding box center [404, 181] width 387 height 22
paste input "**********"
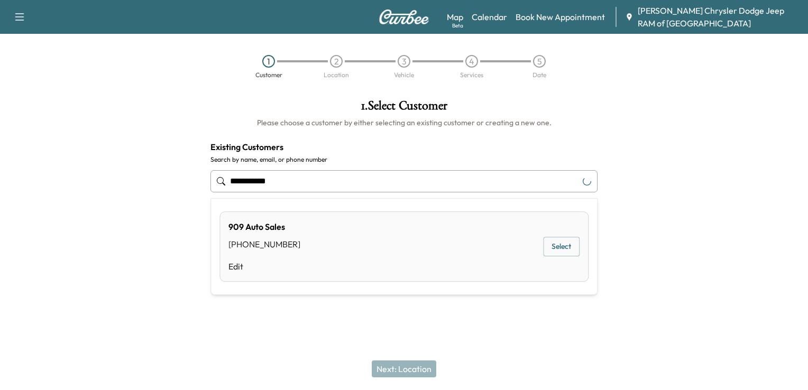
type input "**********"
click at [557, 248] on button "Select" at bounding box center [561, 247] width 37 height 20
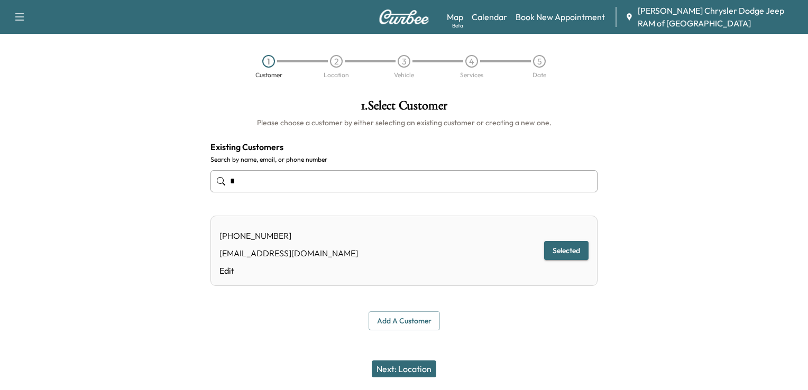
click at [408, 368] on button "Next: Location" at bounding box center [404, 369] width 65 height 17
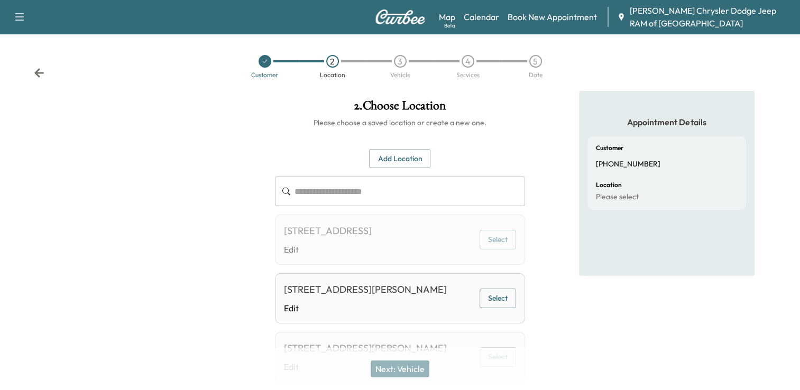
click at [491, 308] on button "Select" at bounding box center [498, 299] width 37 height 20
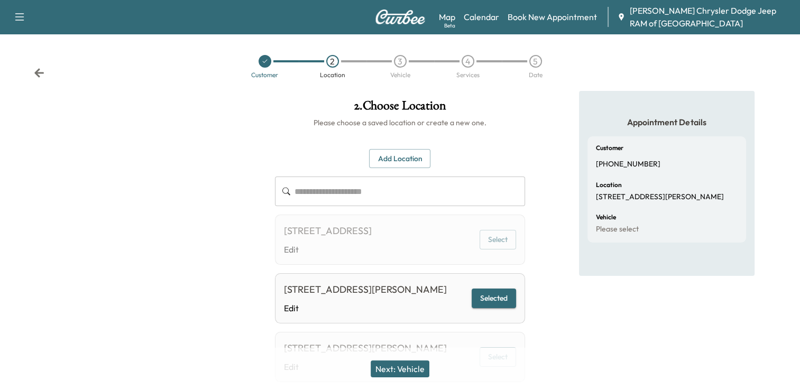
click at [415, 369] on button "Next: Vehicle" at bounding box center [400, 369] width 59 height 17
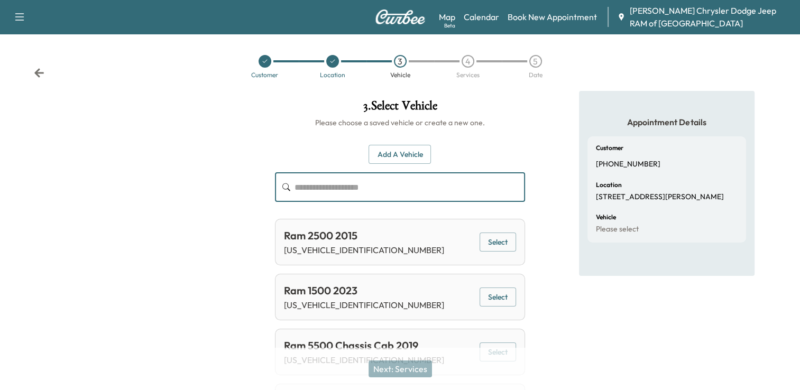
click at [381, 178] on input "text" at bounding box center [410, 187] width 231 height 30
paste input "**********"
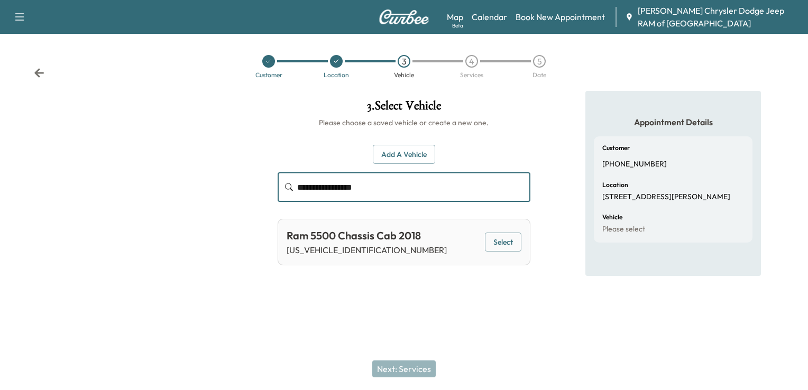
type input "**********"
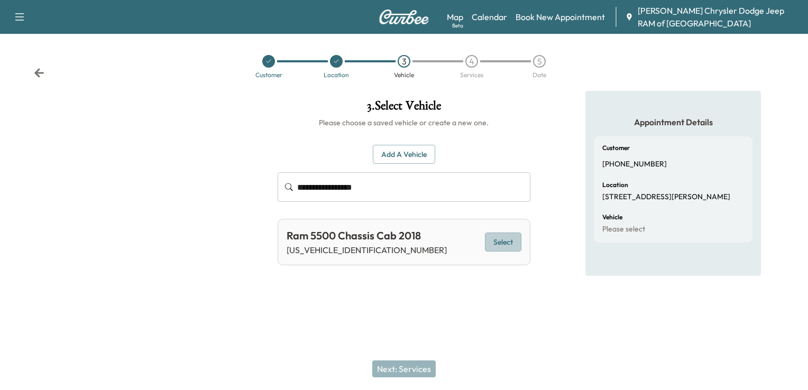
click at [498, 244] on button "Select" at bounding box center [503, 243] width 37 height 20
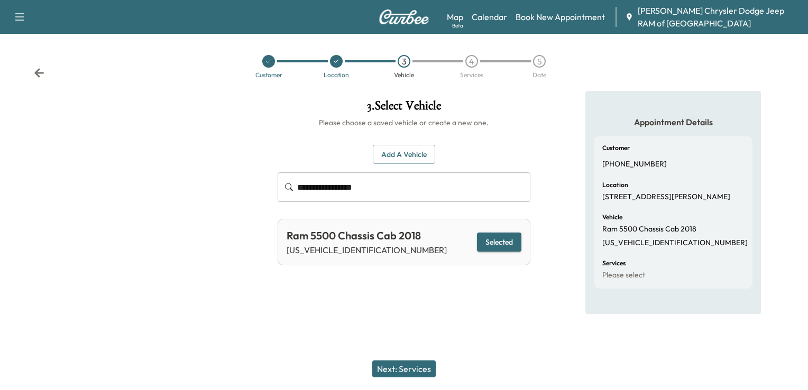
click at [407, 377] on button "Next: Services" at bounding box center [403, 369] width 63 height 17
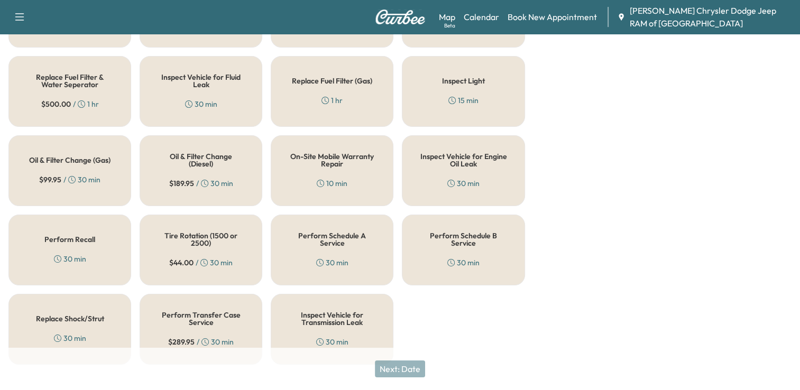
scroll to position [403, 0]
click at [322, 244] on h5 "Perform Schedule A Service" at bounding box center [332, 238] width 88 height 15
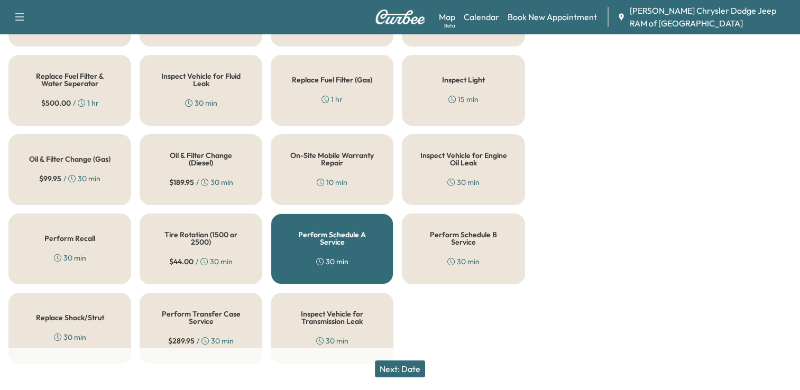
click at [411, 365] on button "Next: Date" at bounding box center [400, 369] width 50 height 17
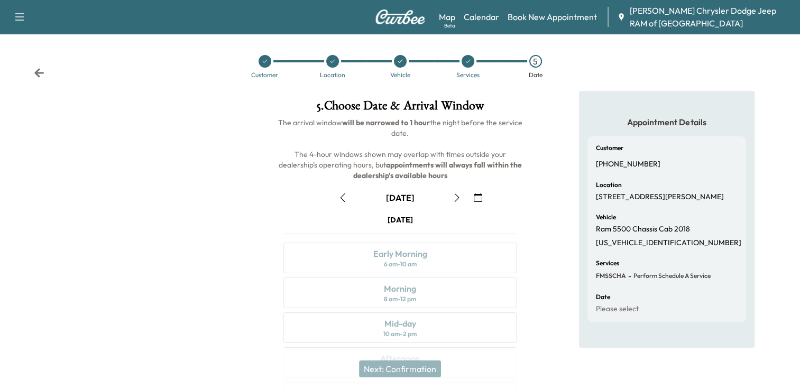
scroll to position [137, 0]
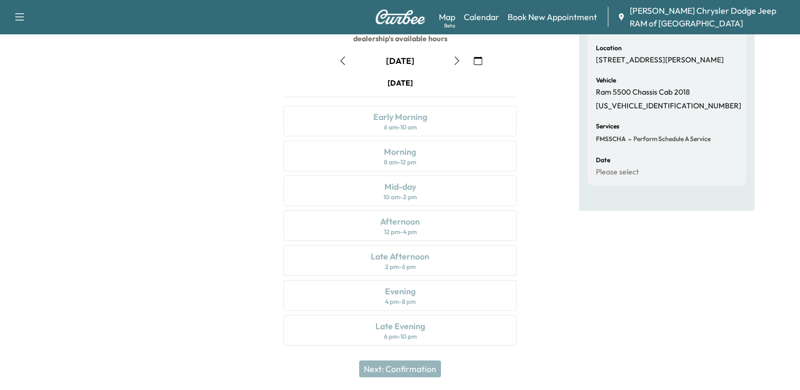
click at [460, 61] on icon "button" at bounding box center [457, 61] width 8 height 8
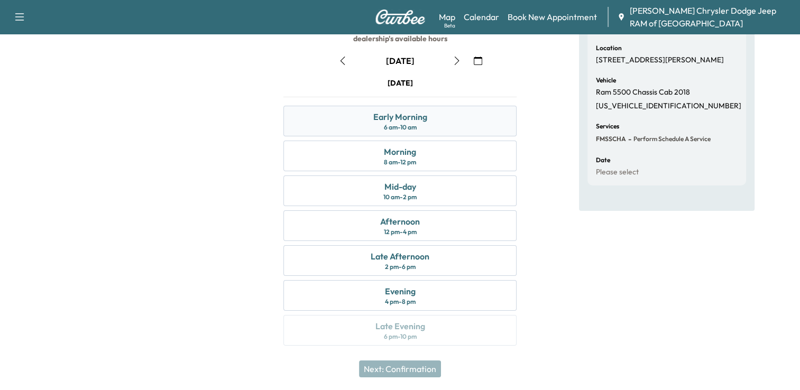
click at [413, 123] on div "6 am - 10 am" at bounding box center [400, 127] width 33 height 8
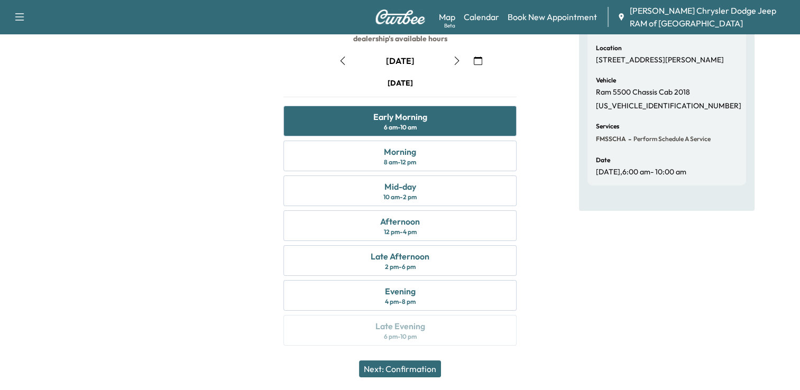
click at [387, 365] on button "Next: Confirmation" at bounding box center [400, 369] width 82 height 17
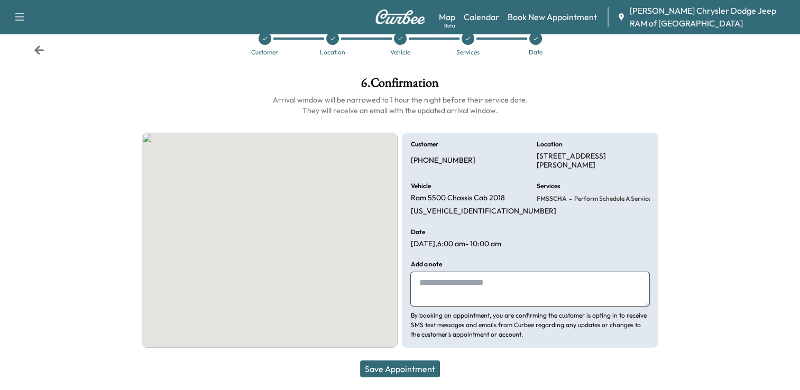
scroll to position [22, 0]
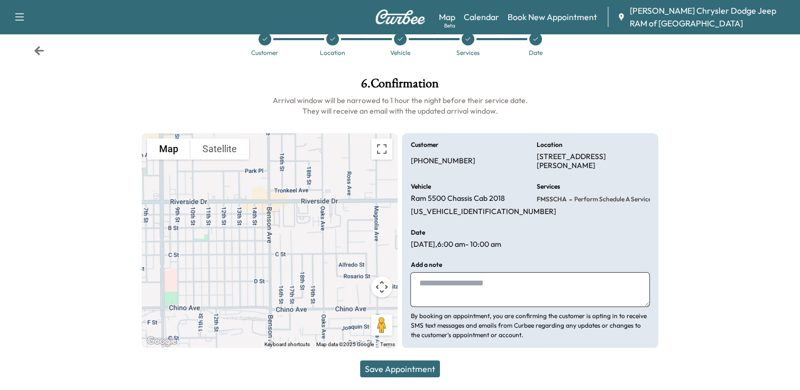
click at [408, 370] on button "Save Appointment" at bounding box center [400, 369] width 80 height 17
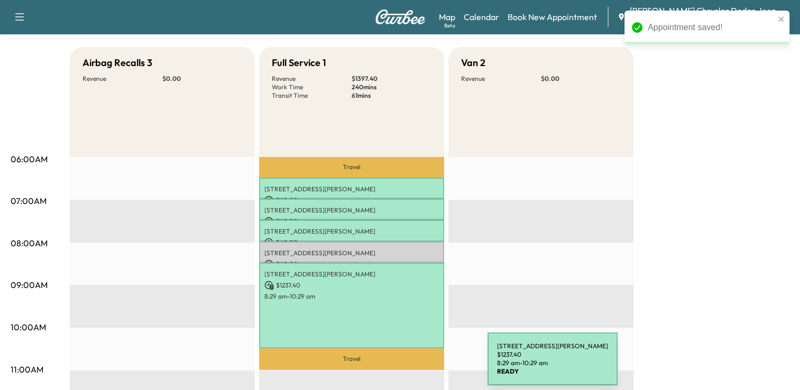
scroll to position [97, 0]
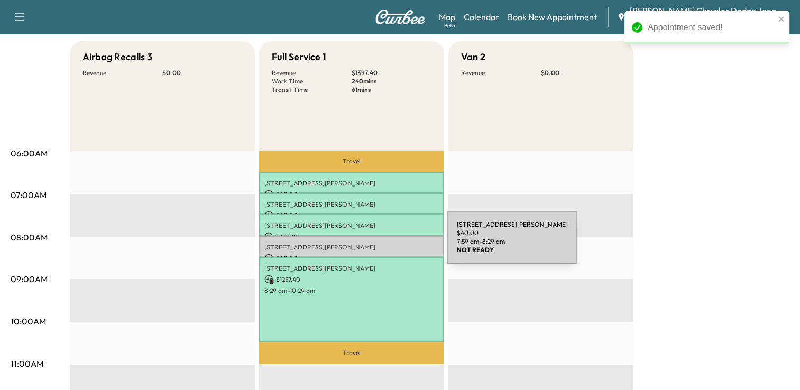
click at [369, 249] on p "[STREET_ADDRESS][PERSON_NAME]" at bounding box center [352, 247] width 175 height 8
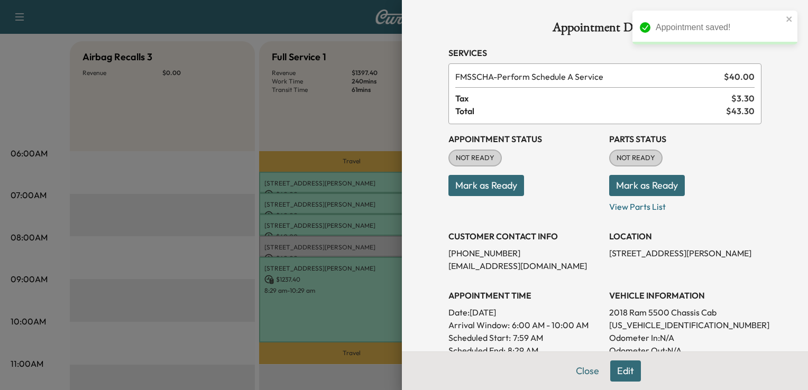
click at [489, 186] on button "Mark as Ready" at bounding box center [487, 185] width 76 height 21
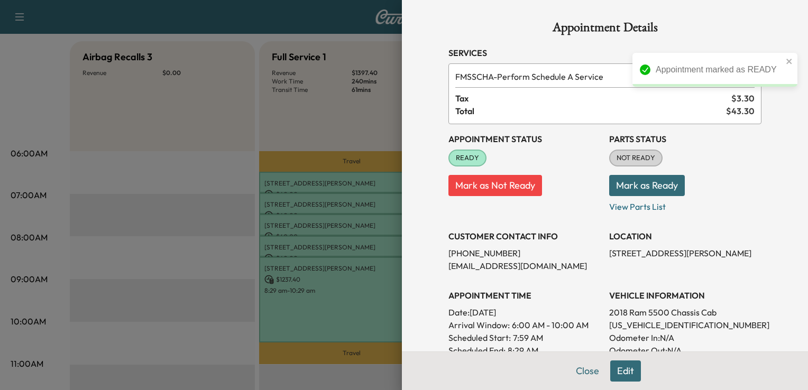
click at [622, 189] on button "Mark as Ready" at bounding box center [647, 185] width 76 height 21
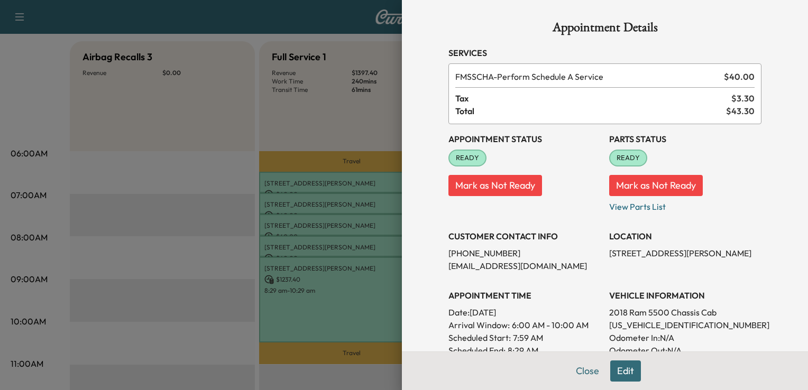
click at [351, 145] on div at bounding box center [404, 195] width 808 height 390
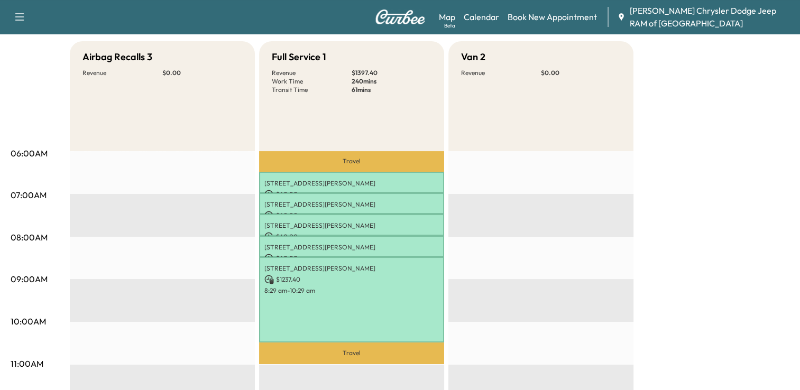
scroll to position [0, 0]
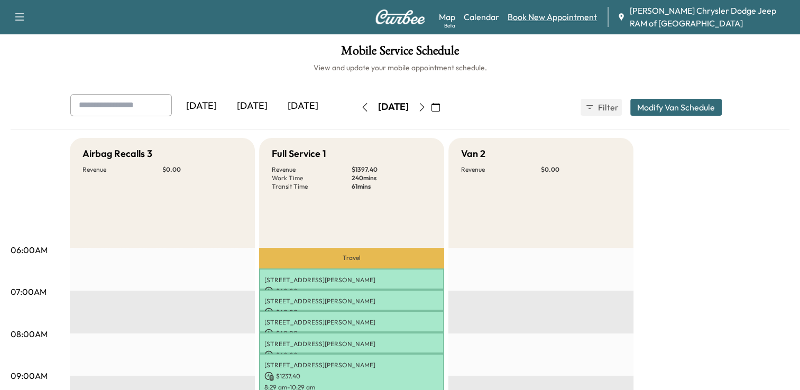
click at [537, 22] on link "Book New Appointment" at bounding box center [552, 17] width 89 height 13
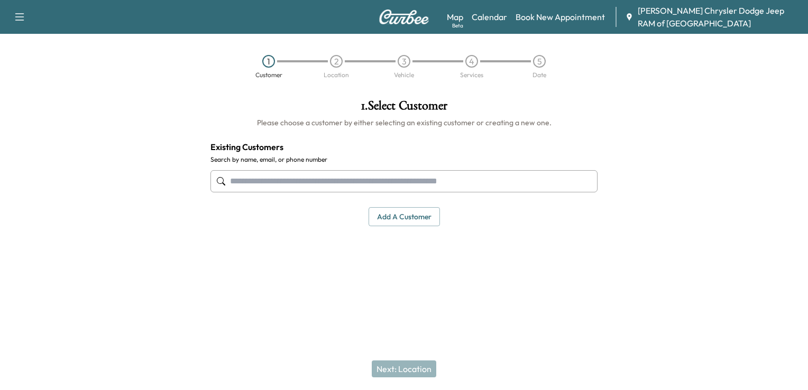
click at [287, 181] on input "text" at bounding box center [404, 181] width 387 height 22
paste input "**********"
click at [270, 184] on input "**********" at bounding box center [404, 181] width 387 height 22
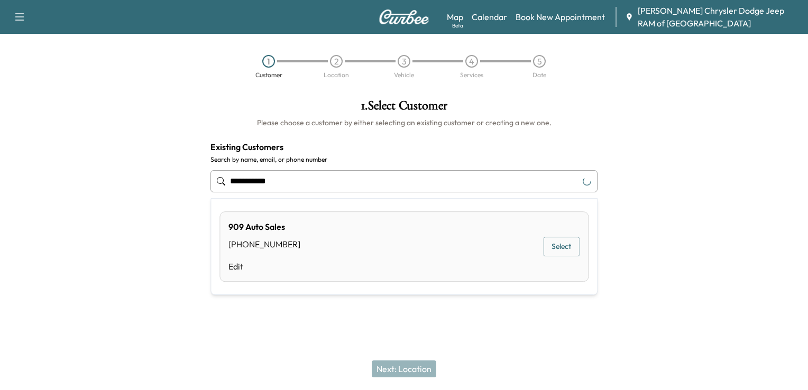
type input "**********"
click at [560, 246] on button "Select" at bounding box center [561, 247] width 37 height 20
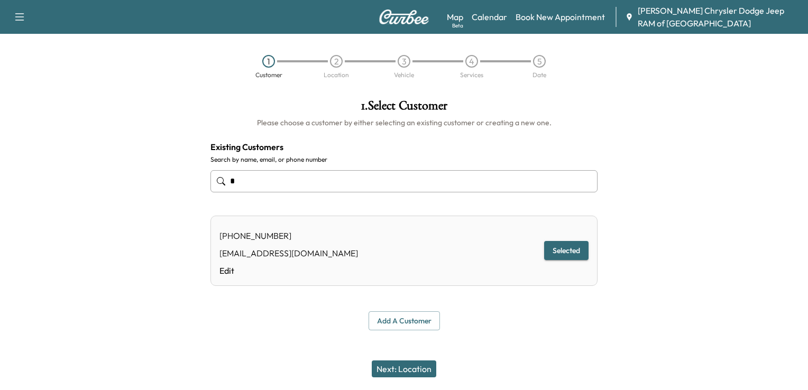
click at [394, 366] on button "Next: Location" at bounding box center [404, 369] width 65 height 17
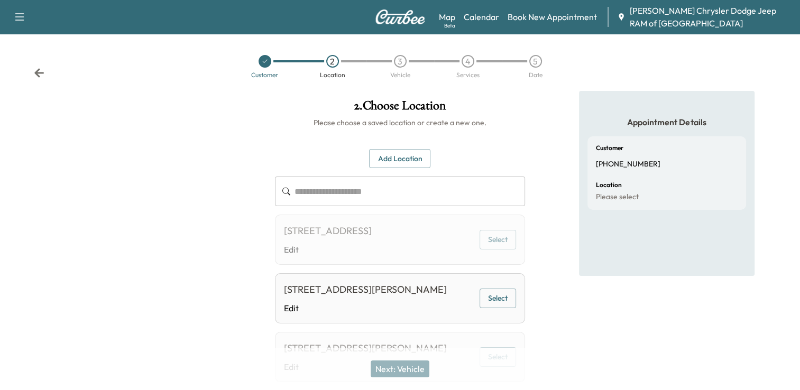
click at [497, 308] on button "Select" at bounding box center [498, 299] width 37 height 20
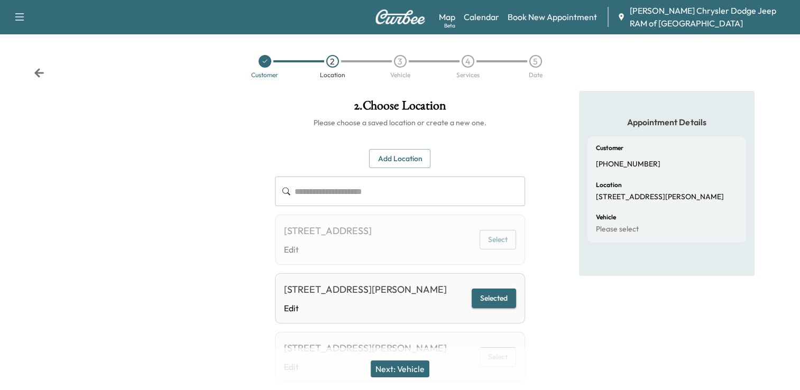
click at [408, 376] on button "Next: Vehicle" at bounding box center [400, 369] width 59 height 17
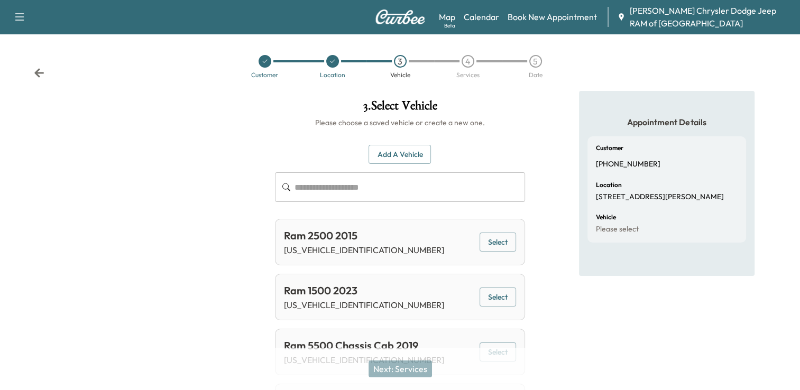
click at [352, 185] on input "text" at bounding box center [410, 187] width 231 height 30
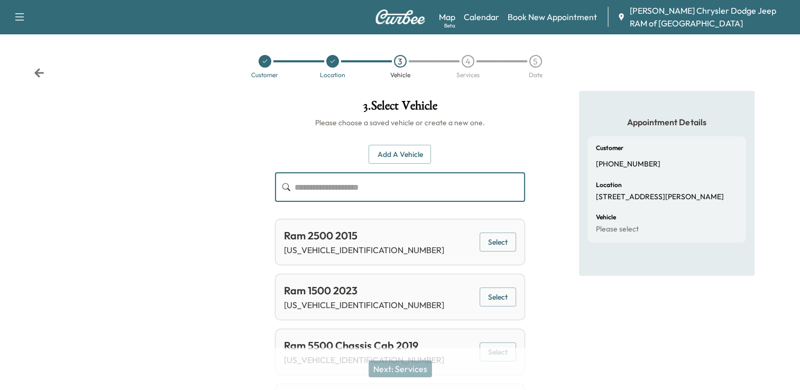
paste input "**********"
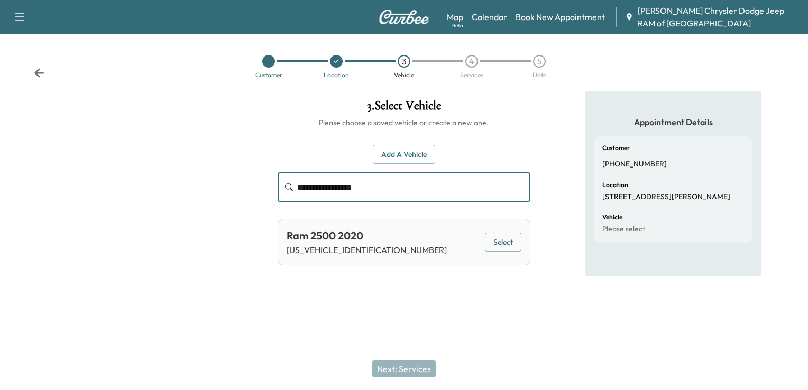
type input "**********"
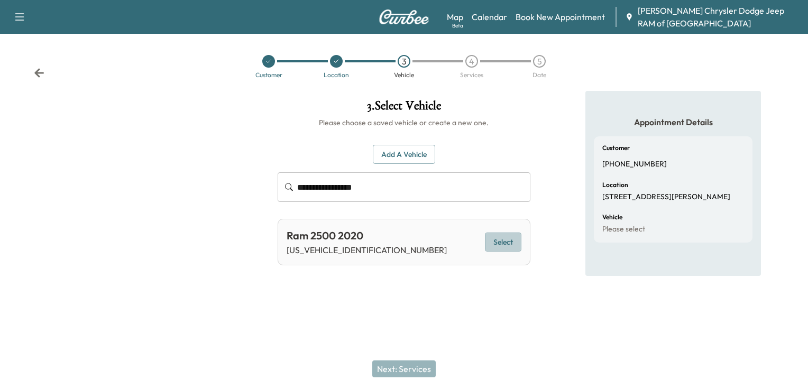
click at [496, 236] on button "Select" at bounding box center [503, 243] width 37 height 20
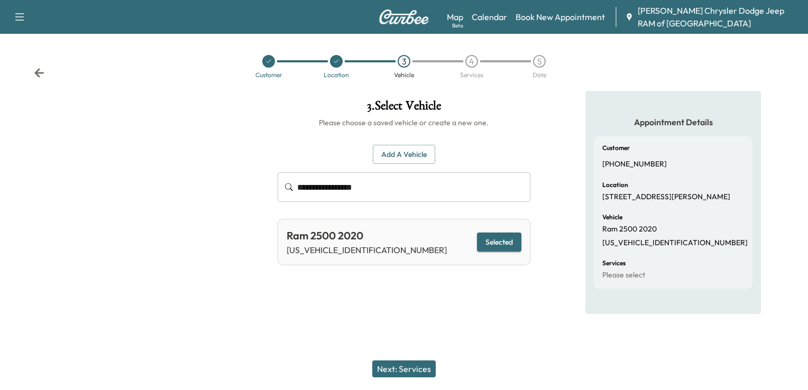
click at [396, 373] on button "Next: Services" at bounding box center [403, 369] width 63 height 17
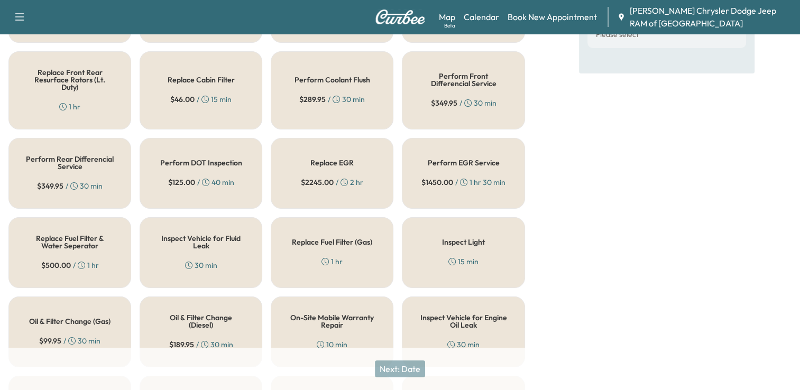
scroll to position [241, 0]
click at [72, 238] on h5 "Replace Fuel Filter & Water Seperator" at bounding box center [70, 241] width 88 height 15
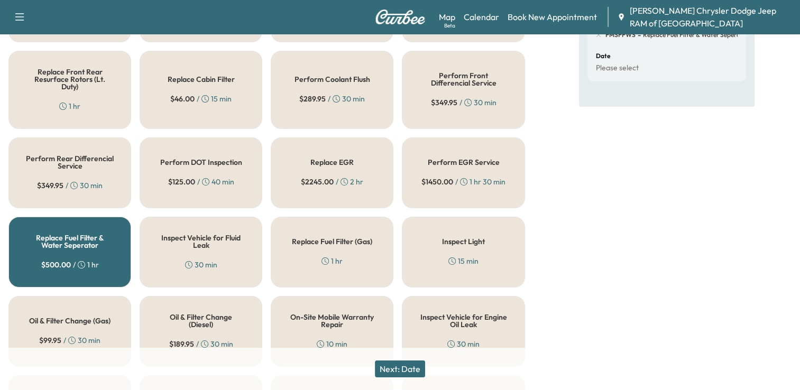
click at [412, 372] on button "Next: Date" at bounding box center [400, 369] width 50 height 17
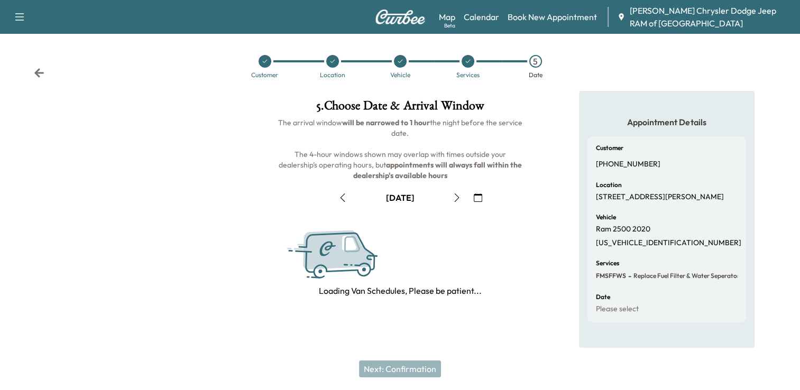
scroll to position [137, 0]
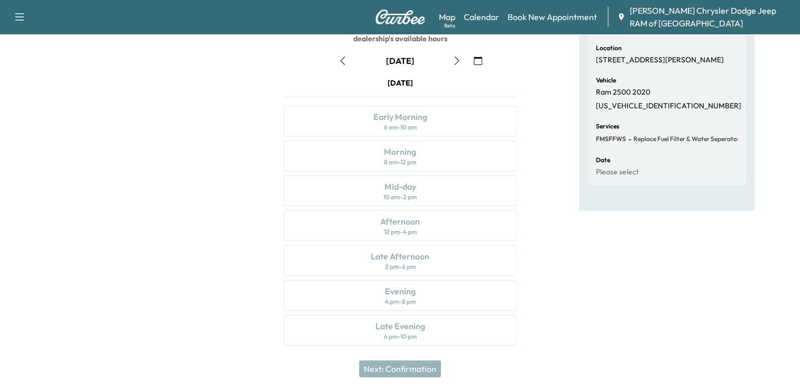
click at [455, 62] on icon "button" at bounding box center [457, 61] width 8 height 8
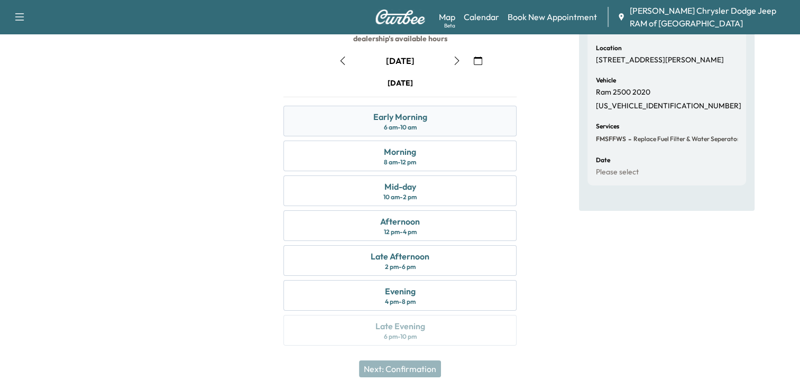
click at [407, 128] on div "6 am - 10 am" at bounding box center [400, 127] width 33 height 8
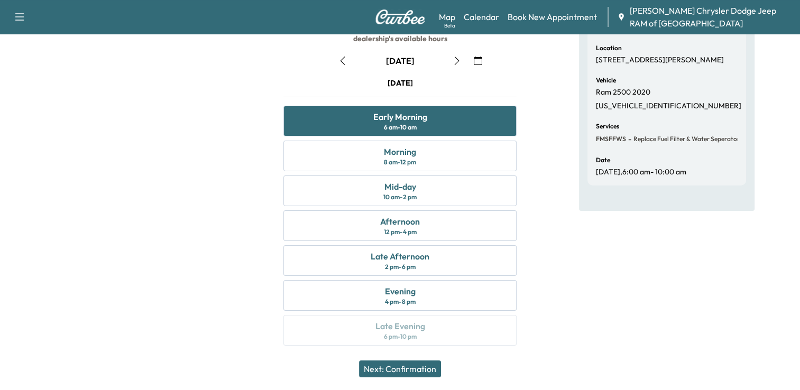
click at [413, 370] on button "Next: Confirmation" at bounding box center [400, 369] width 82 height 17
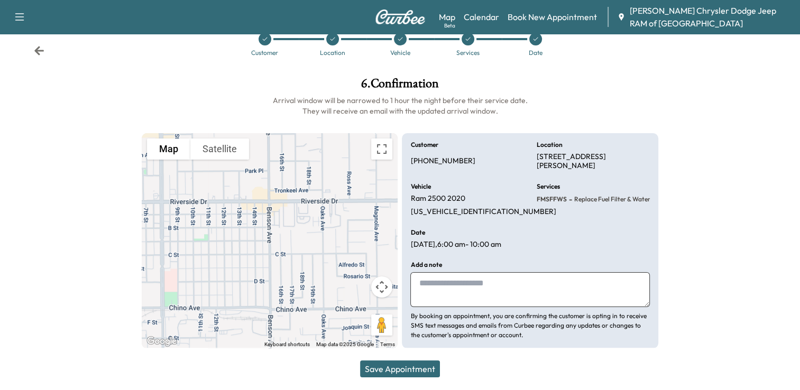
click at [402, 367] on button "Save Appointment" at bounding box center [400, 369] width 80 height 17
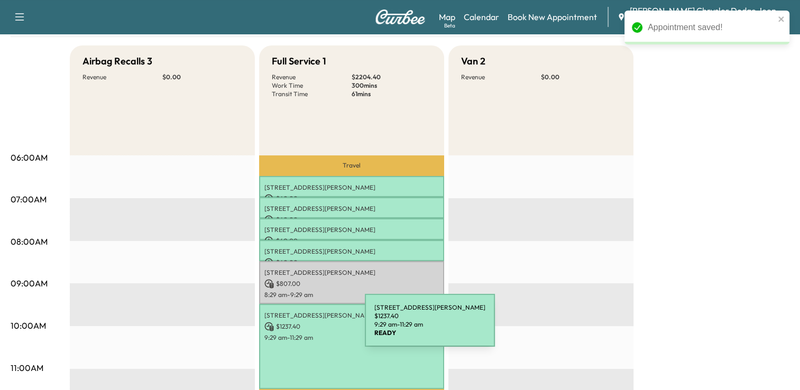
scroll to position [93, 0]
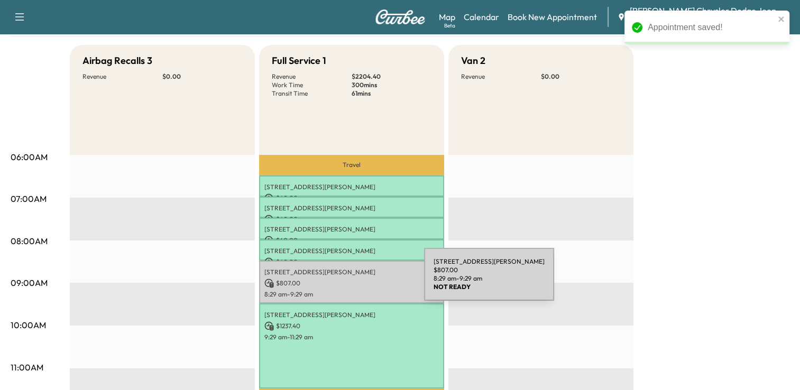
click at [346, 285] on p "$ 807.00" at bounding box center [352, 284] width 175 height 10
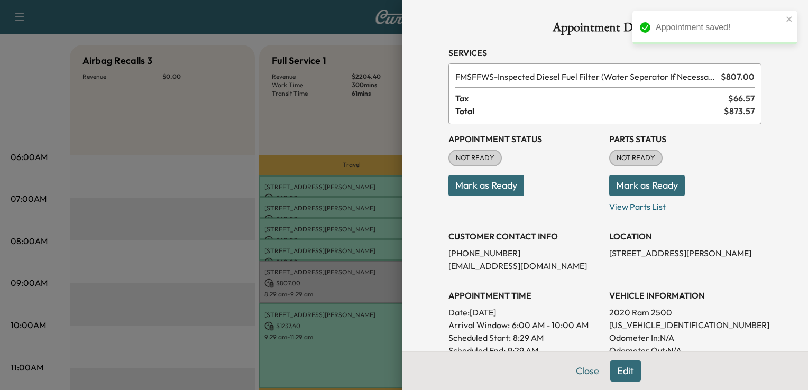
click at [469, 181] on button "Mark as Ready" at bounding box center [487, 185] width 76 height 21
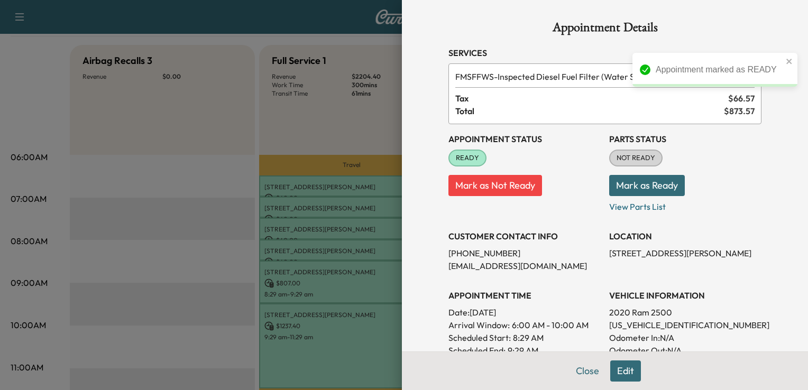
click at [659, 178] on button "Mark as Ready" at bounding box center [647, 185] width 76 height 21
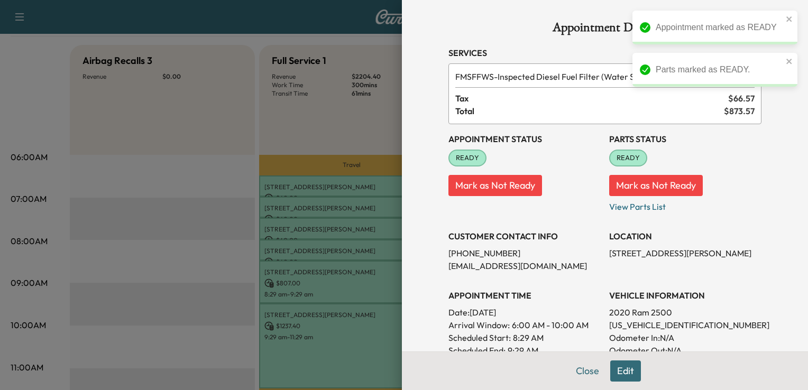
click at [329, 94] on div at bounding box center [404, 195] width 808 height 390
